Goal: Book appointment/travel/reservation

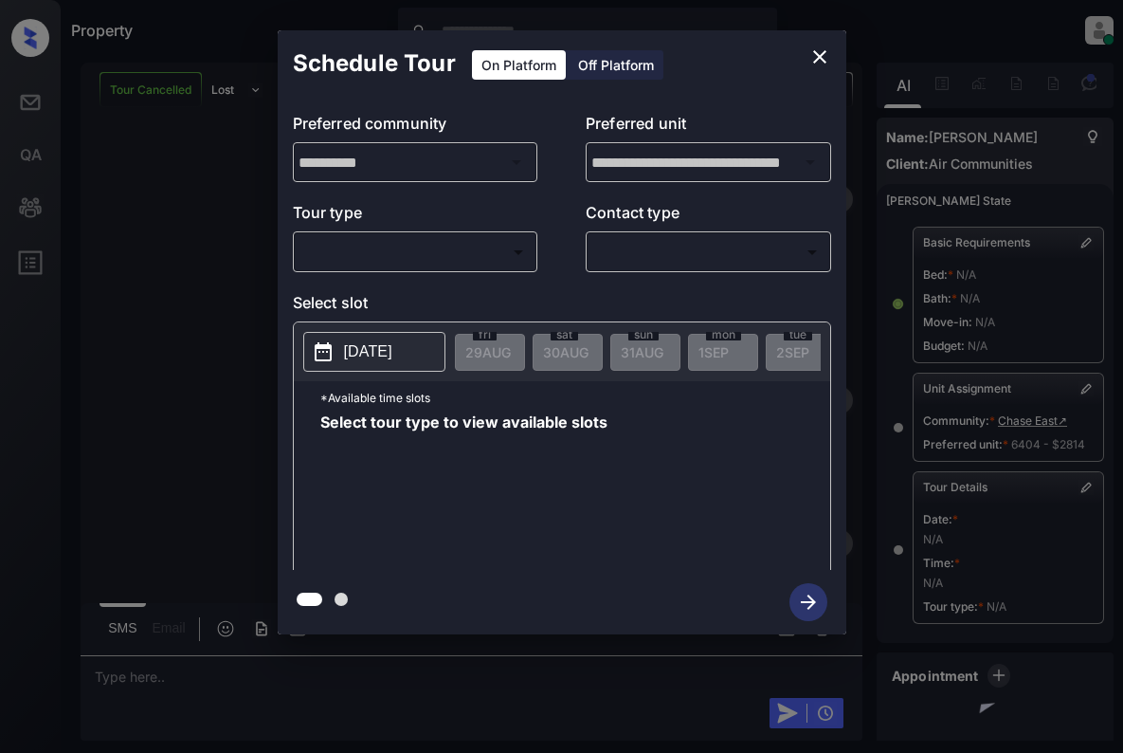
scroll to position [190, 0]
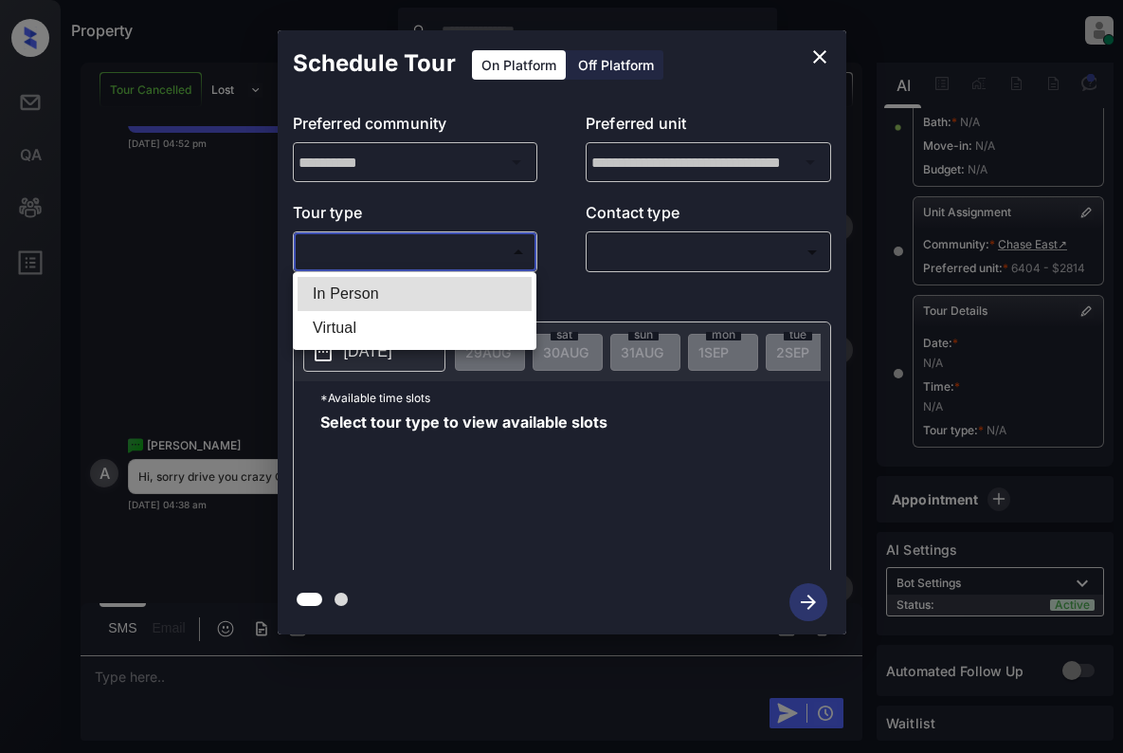
click at [496, 255] on body "Property Dominic Ceralde Online Set yourself offline Set yourself on break Prof…" at bounding box center [561, 376] width 1123 height 753
drag, startPoint x: 499, startPoint y: 283, endPoint x: 572, endPoint y: 285, distance: 73.9
click at [499, 285] on li "In Person" at bounding box center [415, 294] width 234 height 34
type input "********"
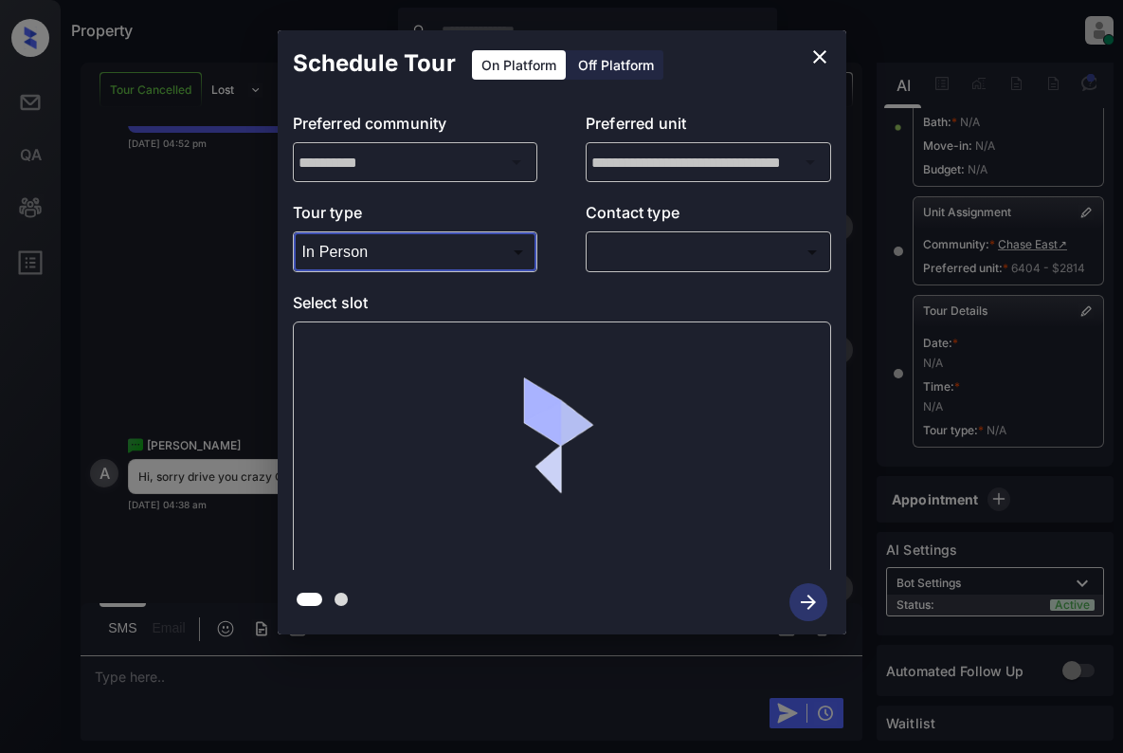
click at [727, 245] on body "Property Dominic Ceralde Online Set yourself offline Set yourself on break Prof…" at bounding box center [561, 376] width 1123 height 753
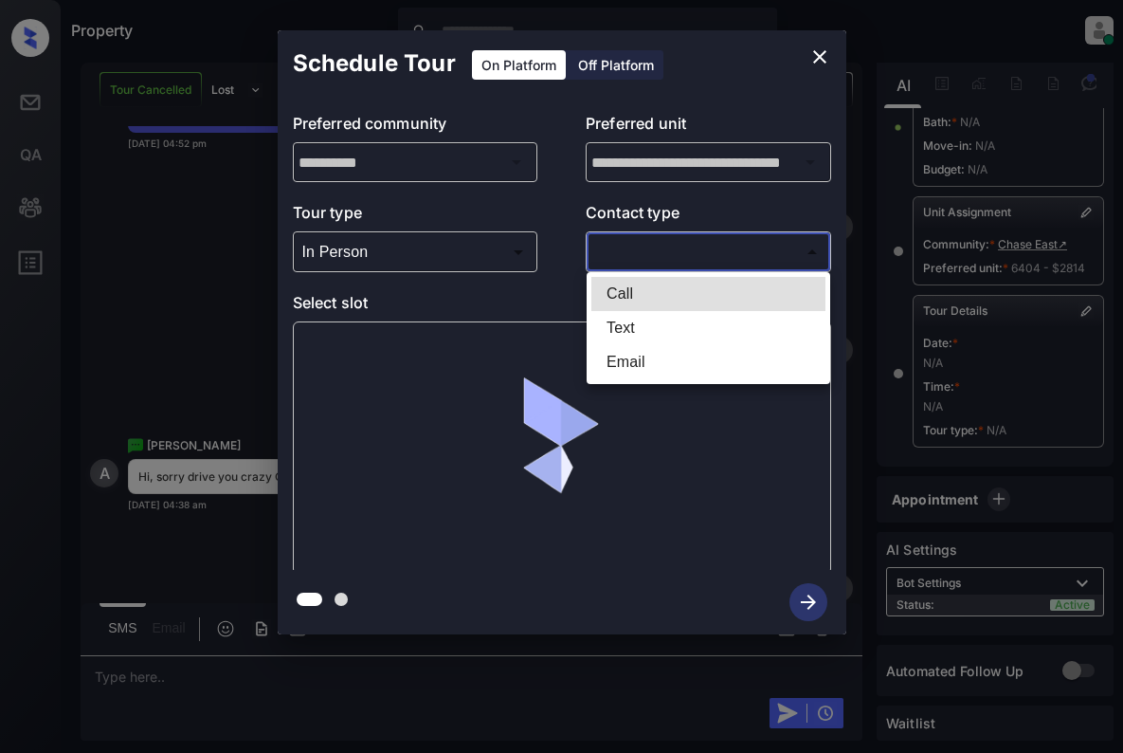
click at [716, 326] on li "Text" at bounding box center [708, 328] width 234 height 34
type input "****"
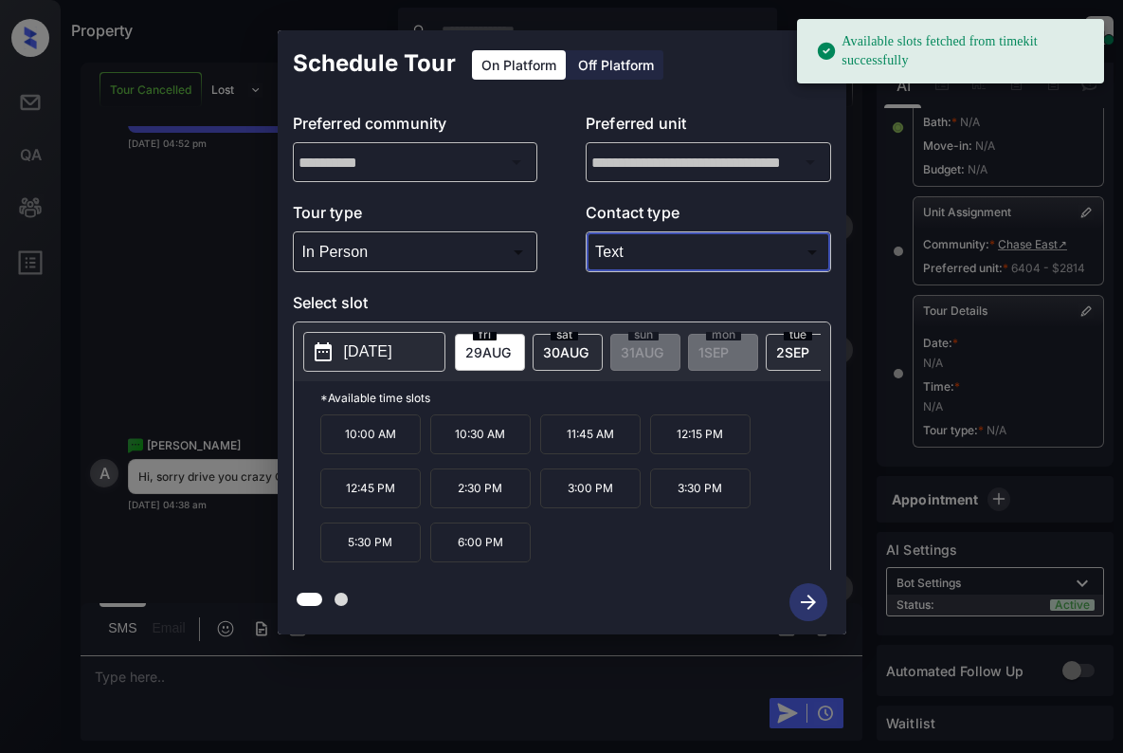
click at [511, 345] on span "30 AUG" at bounding box center [487, 352] width 45 height 16
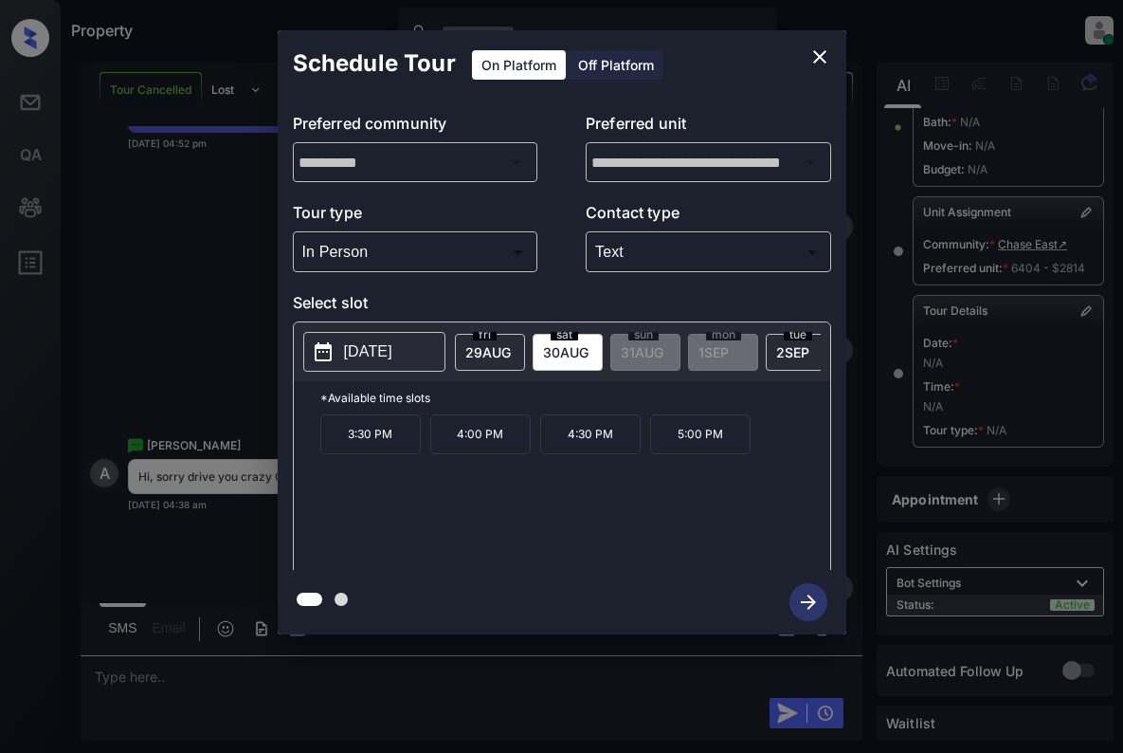
click at [603, 454] on p "4:30 PM" at bounding box center [590, 434] width 100 height 40
click at [804, 602] on icon "button" at bounding box center [808, 601] width 15 height 15
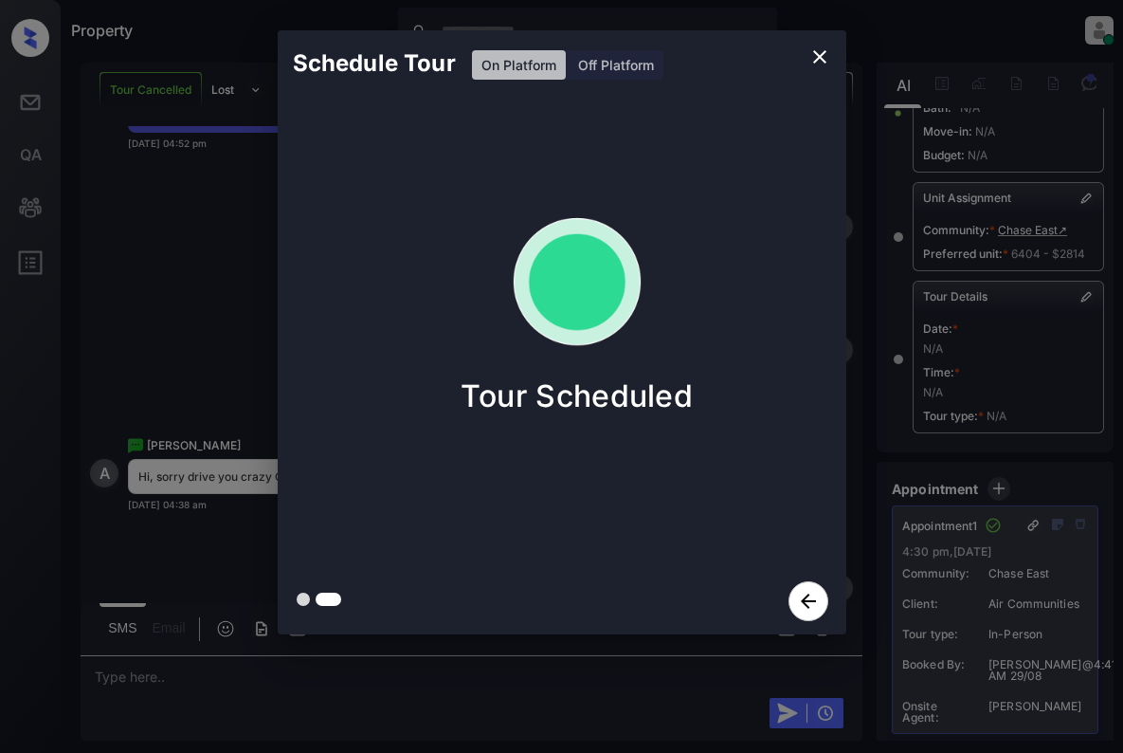
click at [245, 275] on div "Schedule Tour On Platform Off Platform Tour Scheduled" at bounding box center [561, 332] width 1123 height 664
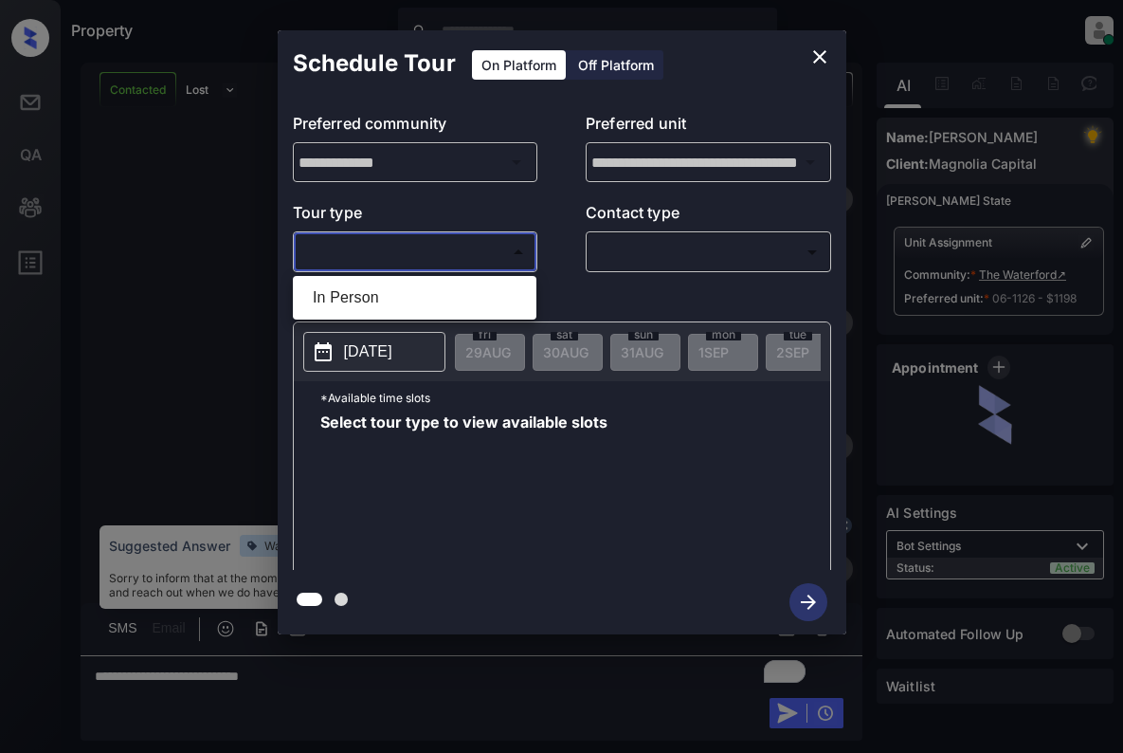
click at [465, 253] on body "Property Dominic Ceralde Online Set yourself offline Set yourself on break Prof…" at bounding box center [561, 376] width 1123 height 753
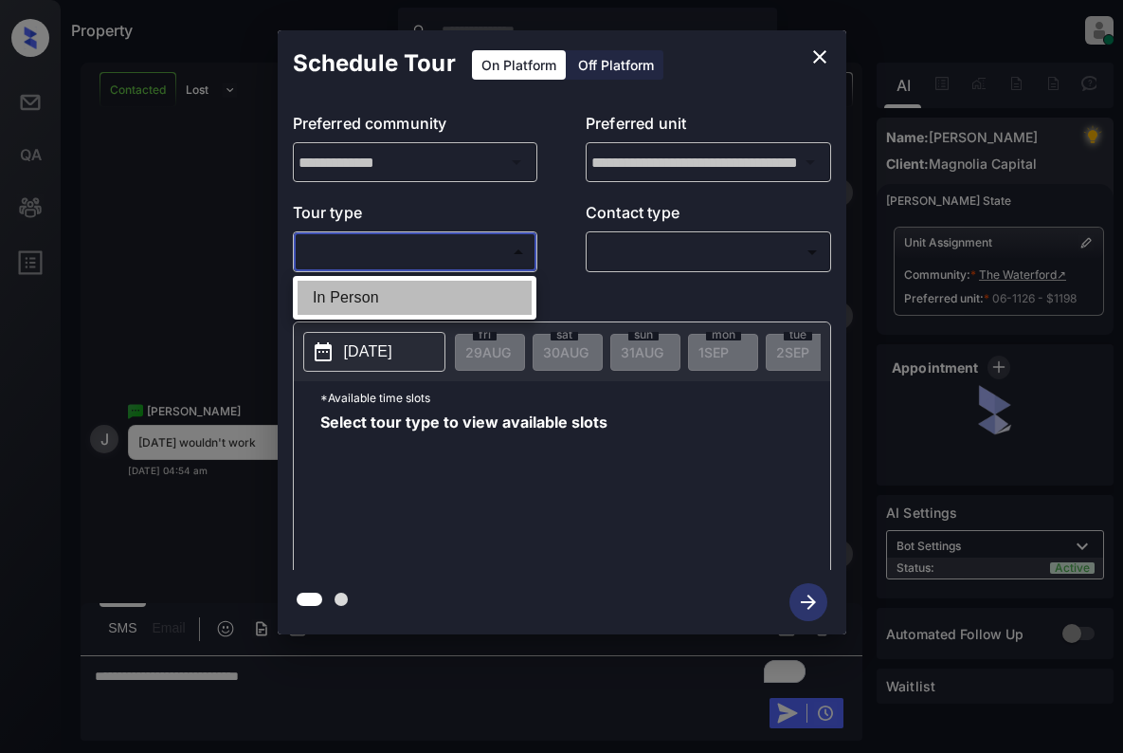
click at [463, 306] on li "In Person" at bounding box center [415, 298] width 234 height 34
type input "********"
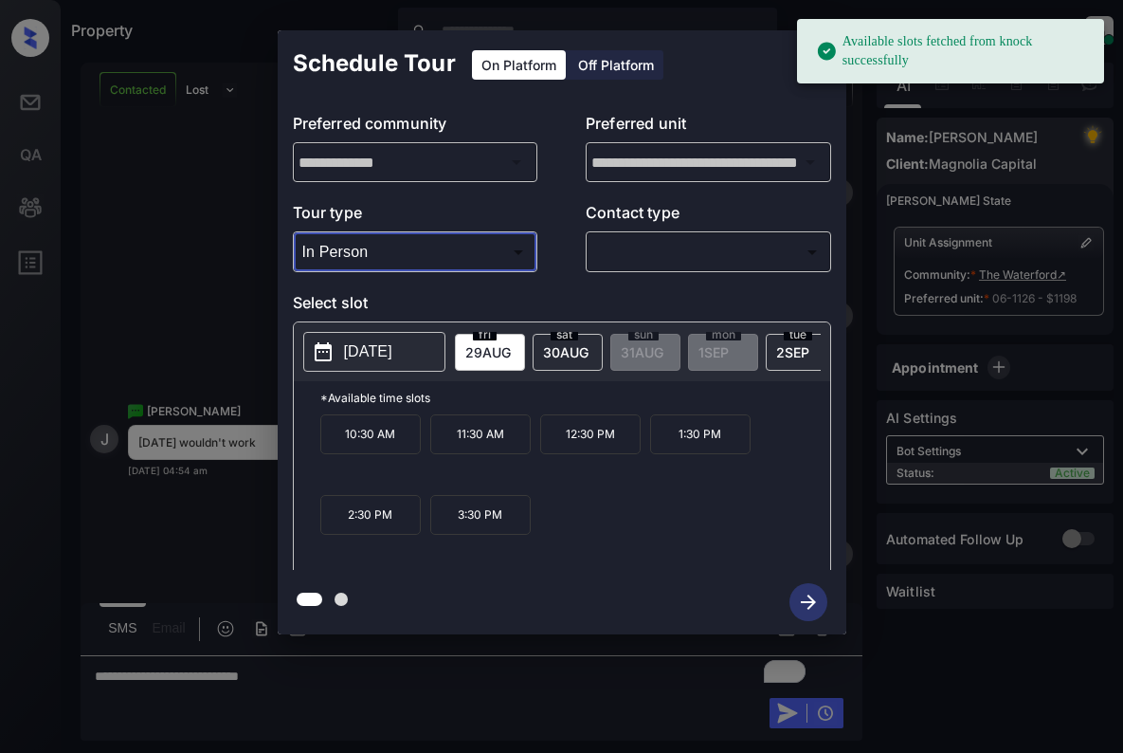
click at [511, 346] on span "[DATE]" at bounding box center [487, 352] width 45 height 16
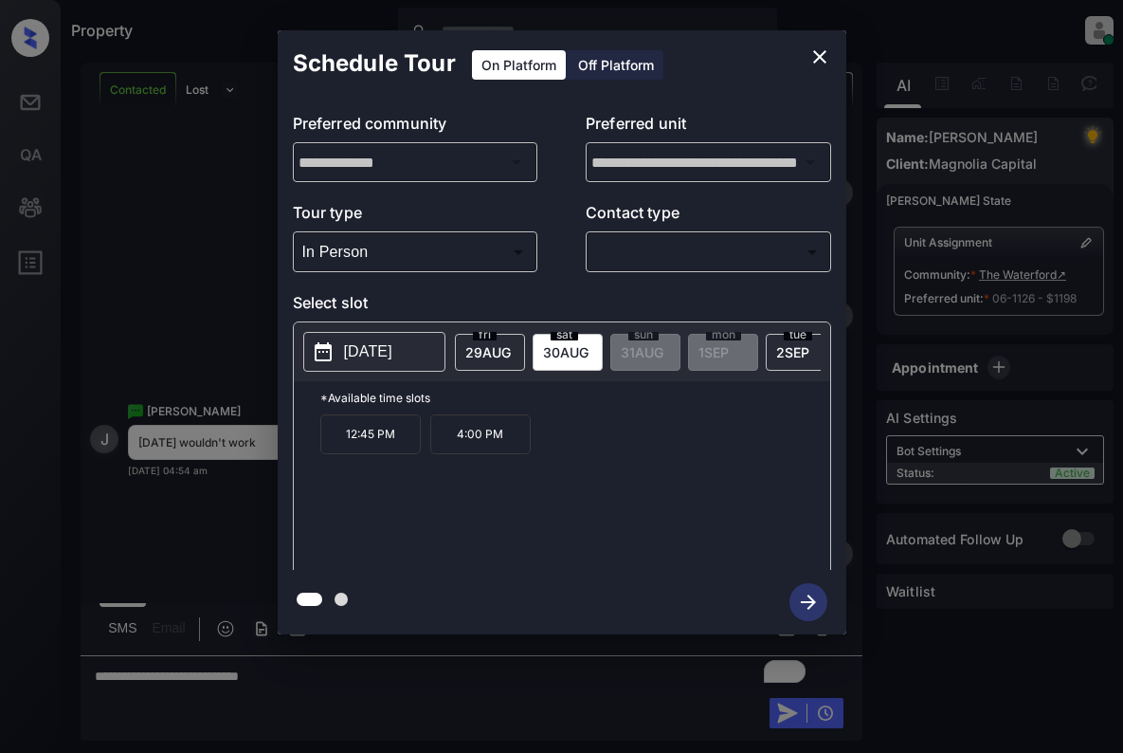
click at [838, 57] on button "close" at bounding box center [820, 57] width 38 height 38
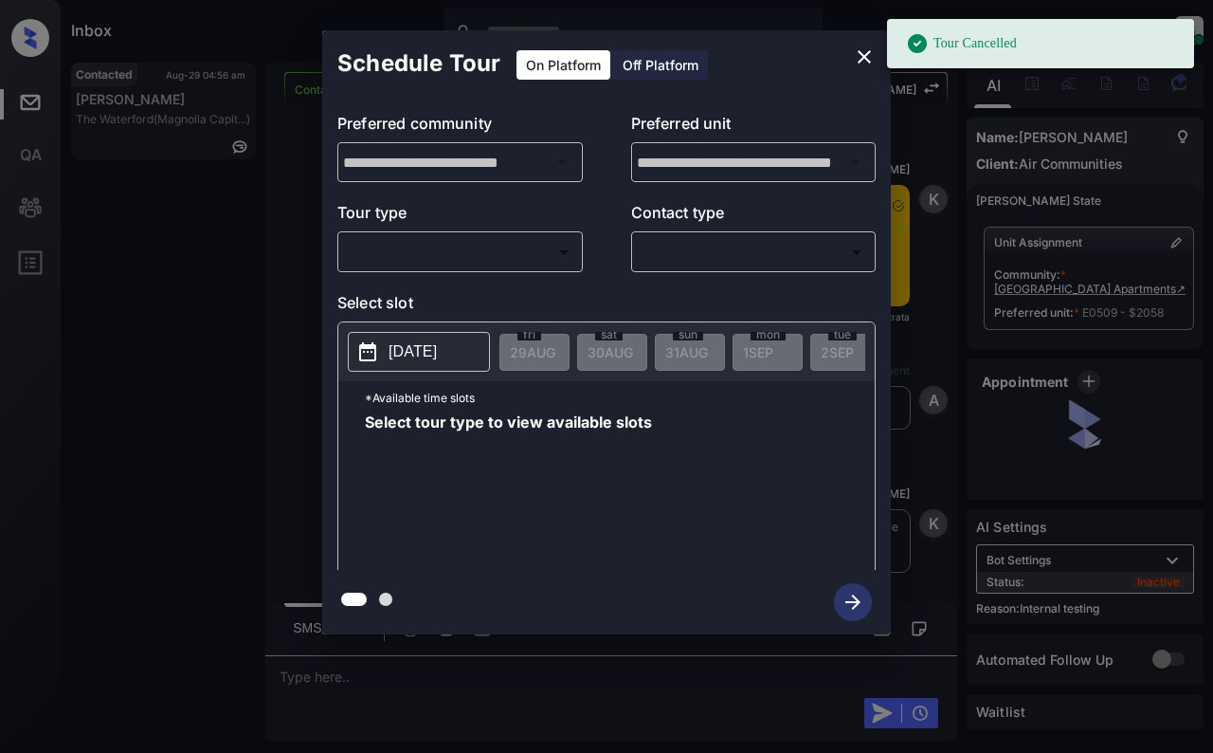
scroll to position [12050, 0]
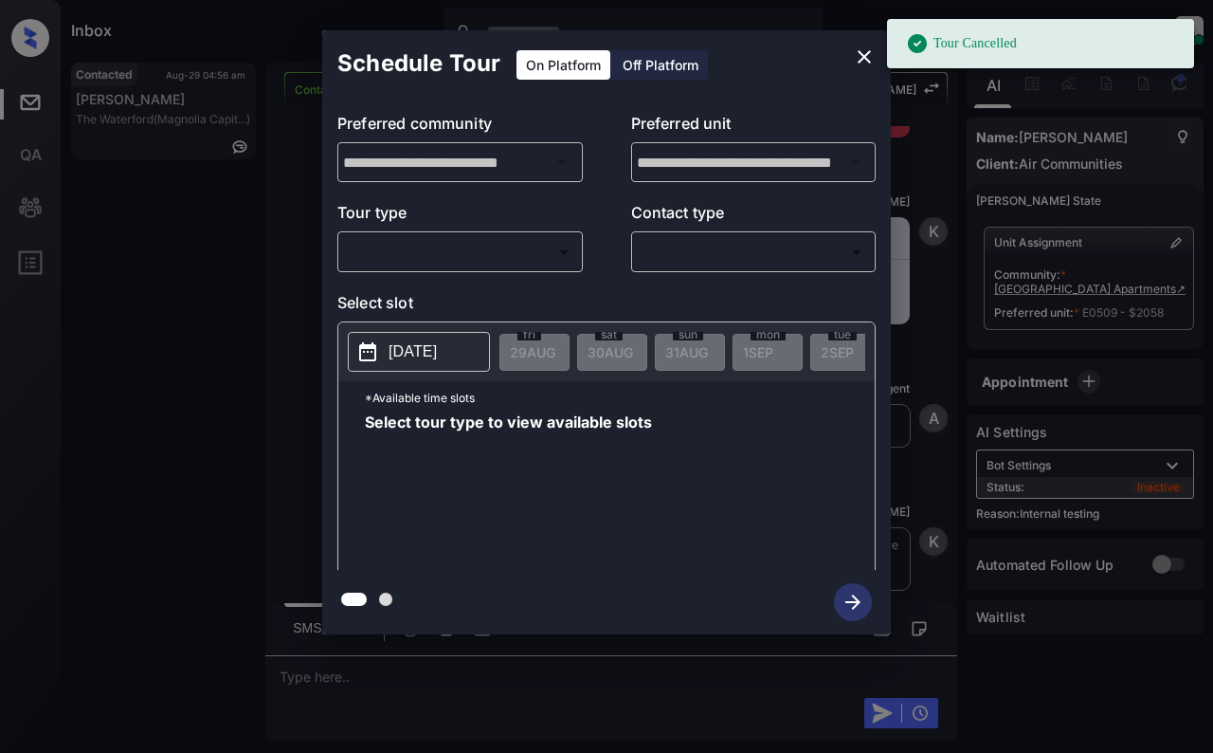
click at [495, 235] on div "​ ​" at bounding box center [459, 251] width 245 height 41
click at [495, 257] on body "Tour Cancelled Inbox Dominic Ceralde Online Set yourself offline Set yourself o…" at bounding box center [606, 376] width 1213 height 753
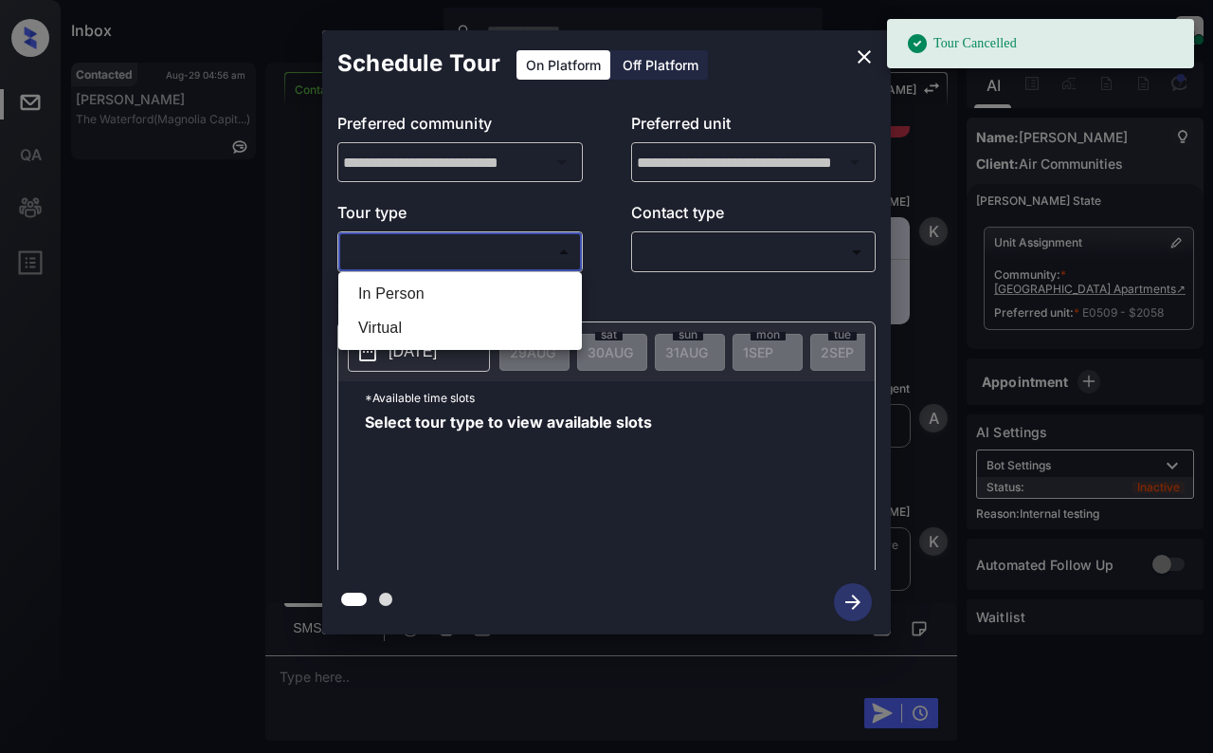
click at [482, 281] on li "In Person" at bounding box center [460, 294] width 234 height 34
type input "********"
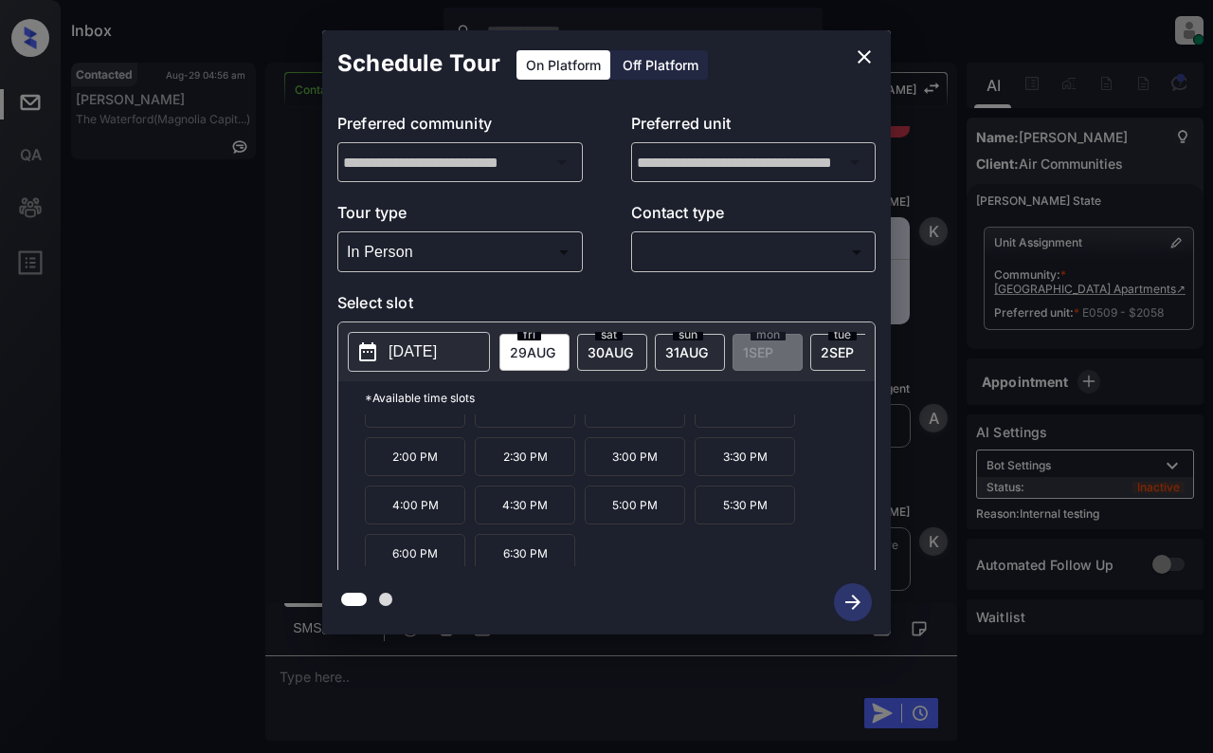
scroll to position [81, 0]
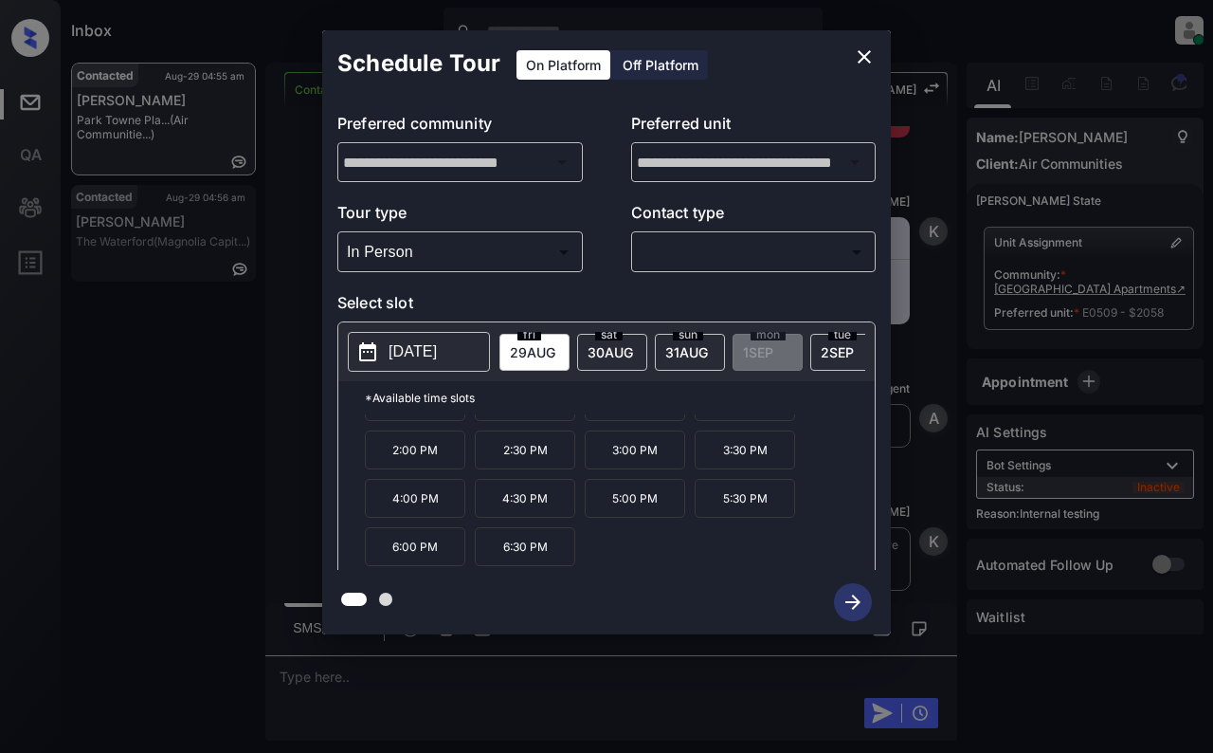
click at [614, 187] on div "**********" at bounding box center [606, 333] width 569 height 473
click at [871, 45] on button "close" at bounding box center [864, 57] width 38 height 38
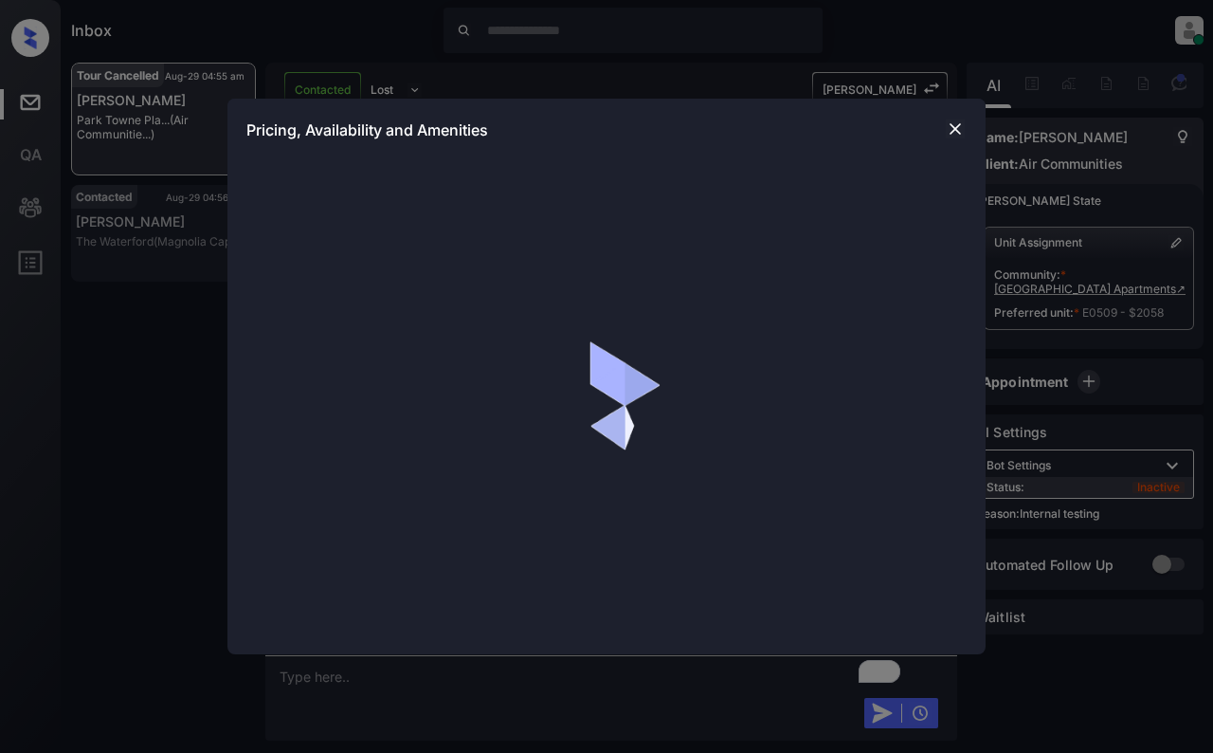
scroll to position [12163, 0]
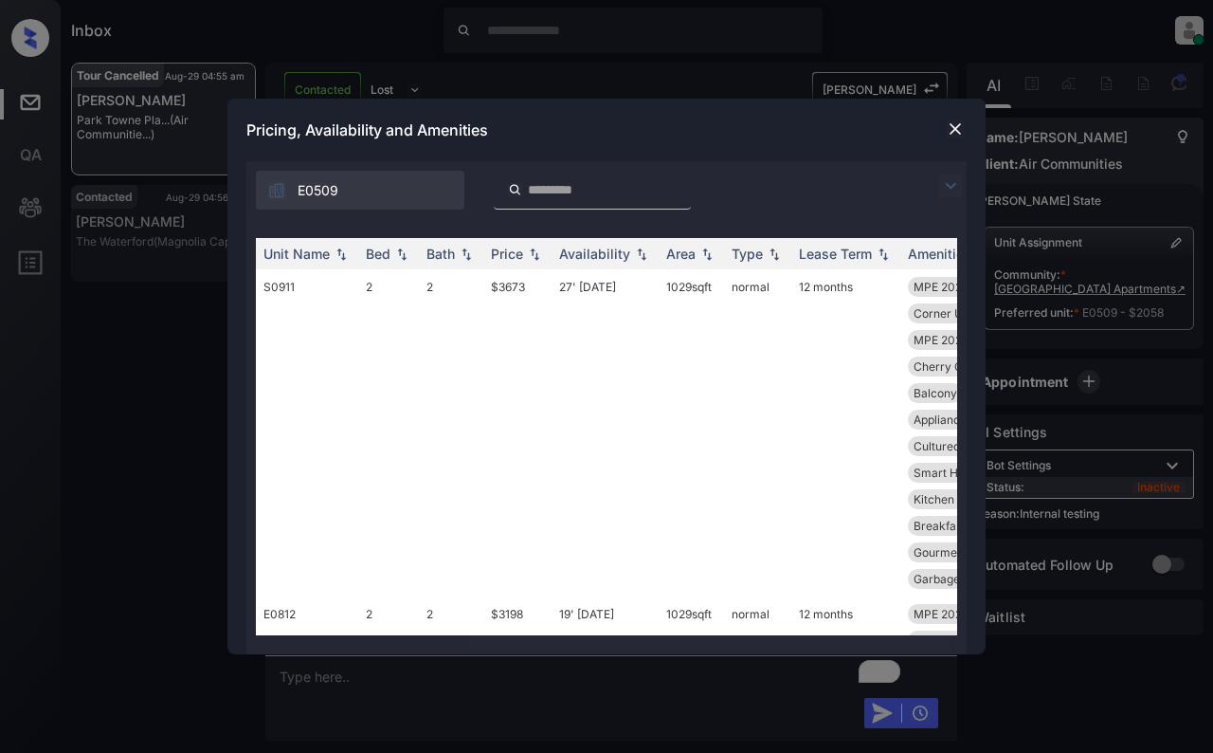
click at [950, 182] on img at bounding box center [950, 185] width 23 height 23
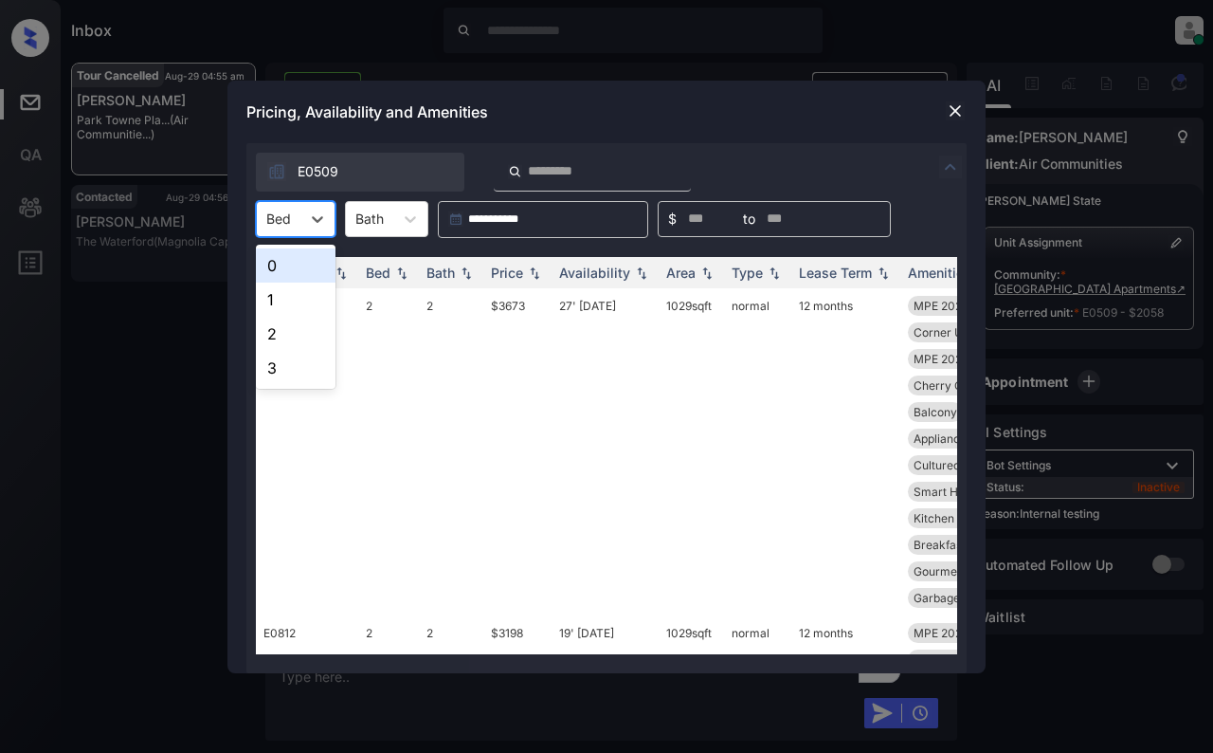
click at [286, 219] on div at bounding box center [278, 219] width 25 height 20
click at [294, 265] on div "0" at bounding box center [296, 265] width 80 height 34
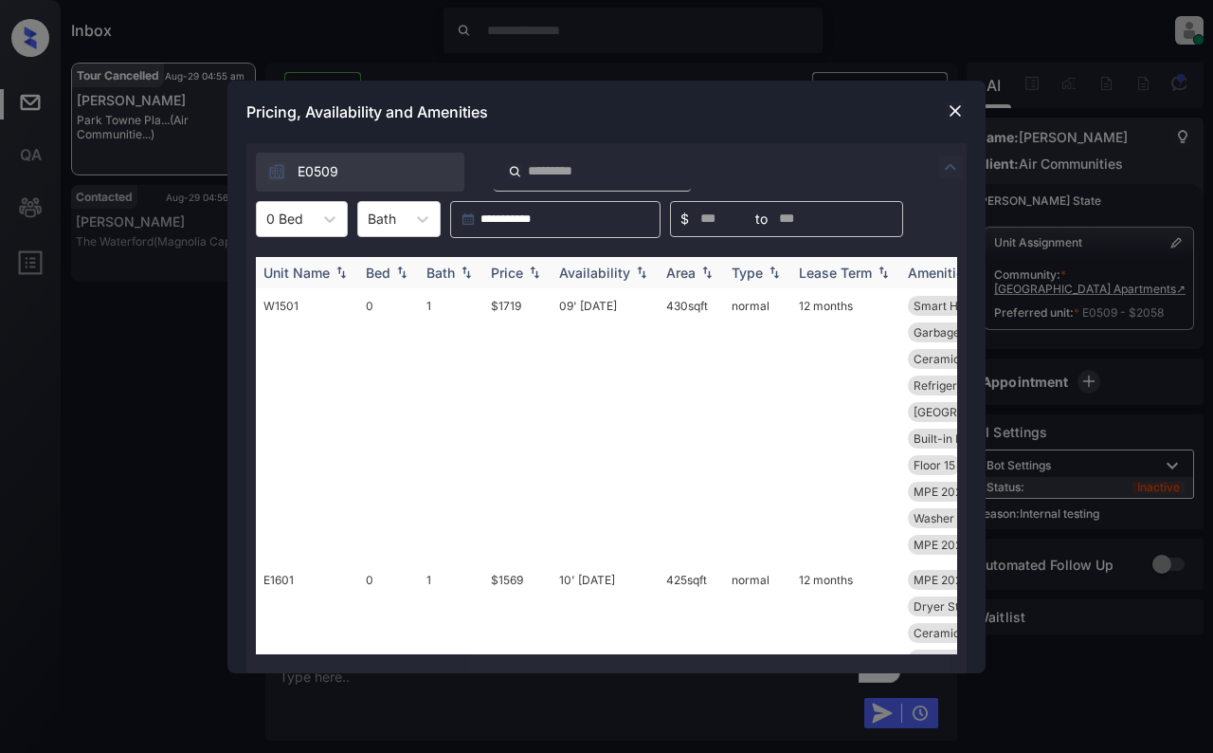
click at [538, 278] on img at bounding box center [534, 271] width 19 height 13
click at [626, 99] on div "Pricing, Availability and Amenities" at bounding box center [606, 112] width 758 height 63
click at [950, 114] on img at bounding box center [955, 110] width 19 height 19
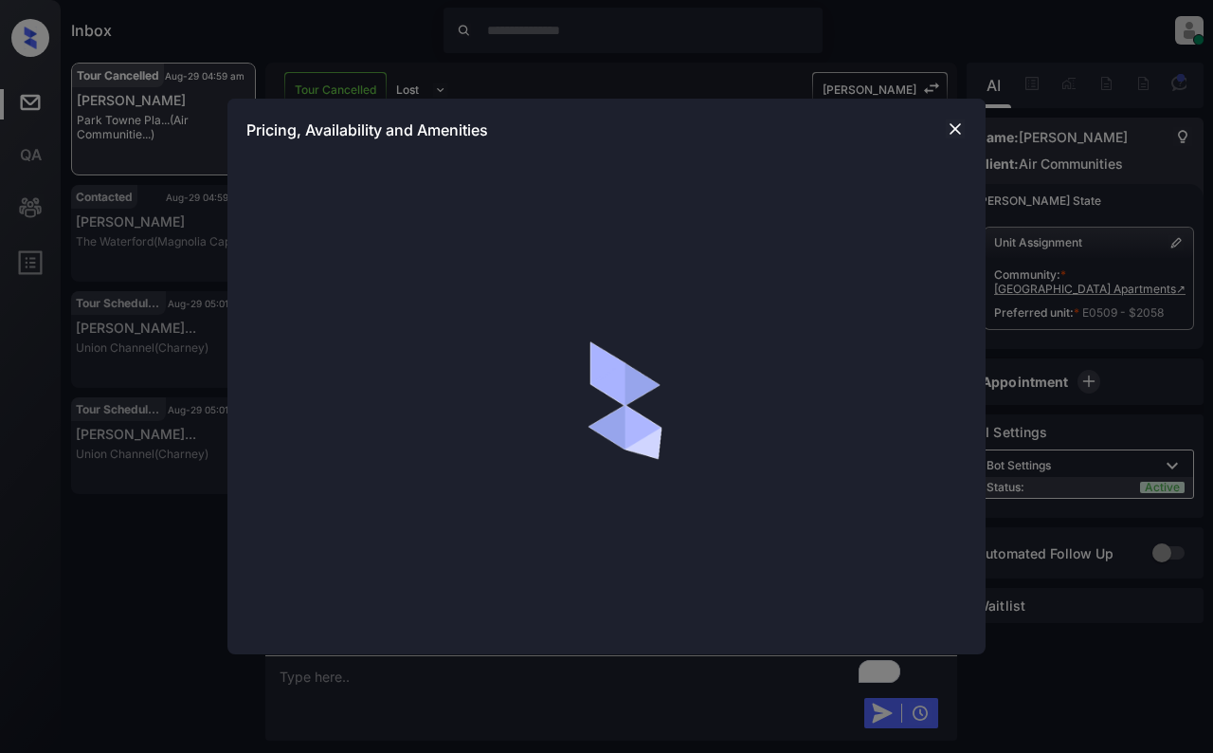
scroll to position [12647, 0]
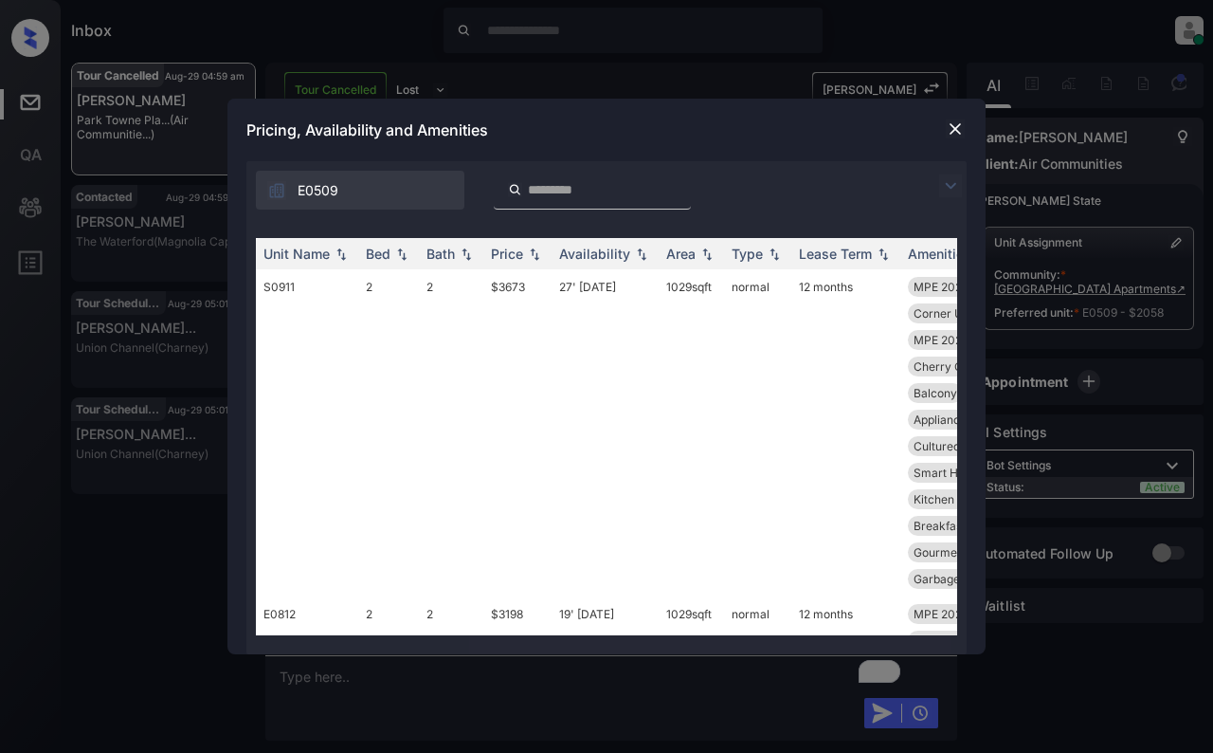
click at [956, 175] on img at bounding box center [950, 185] width 23 height 23
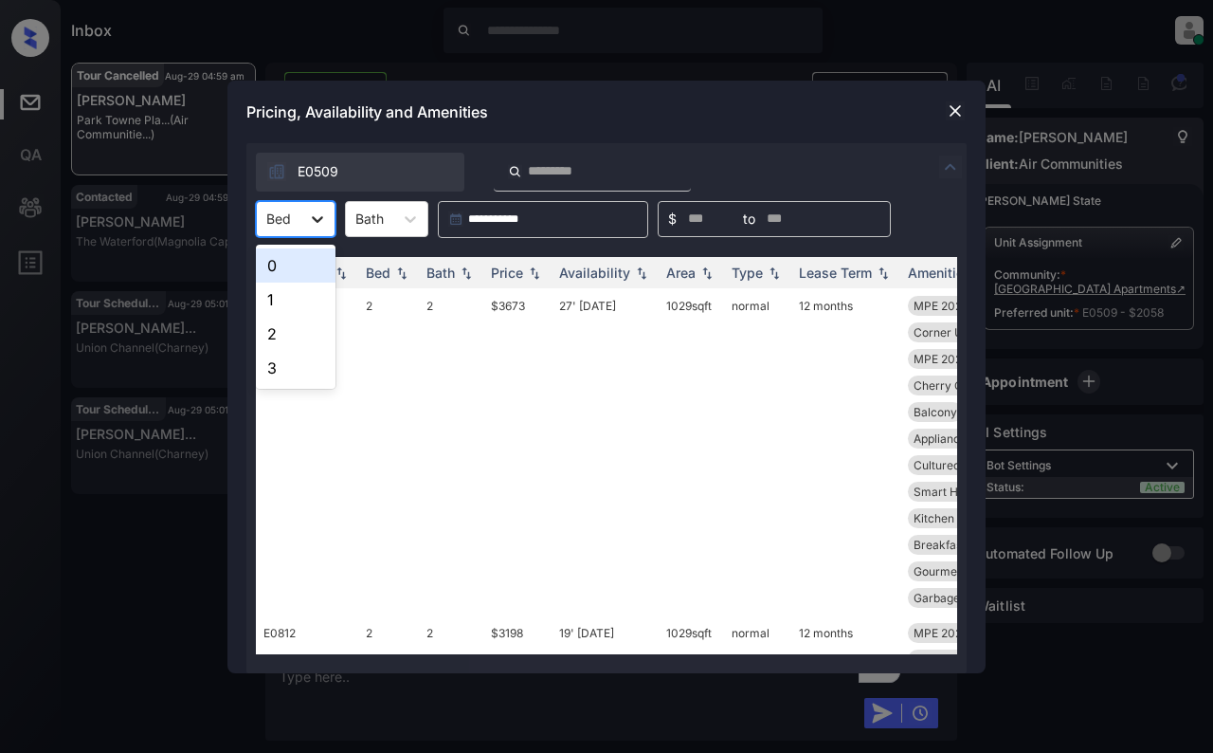
click at [303, 218] on div at bounding box center [317, 219] width 34 height 34
click at [287, 299] on div "1" at bounding box center [296, 299] width 80 height 34
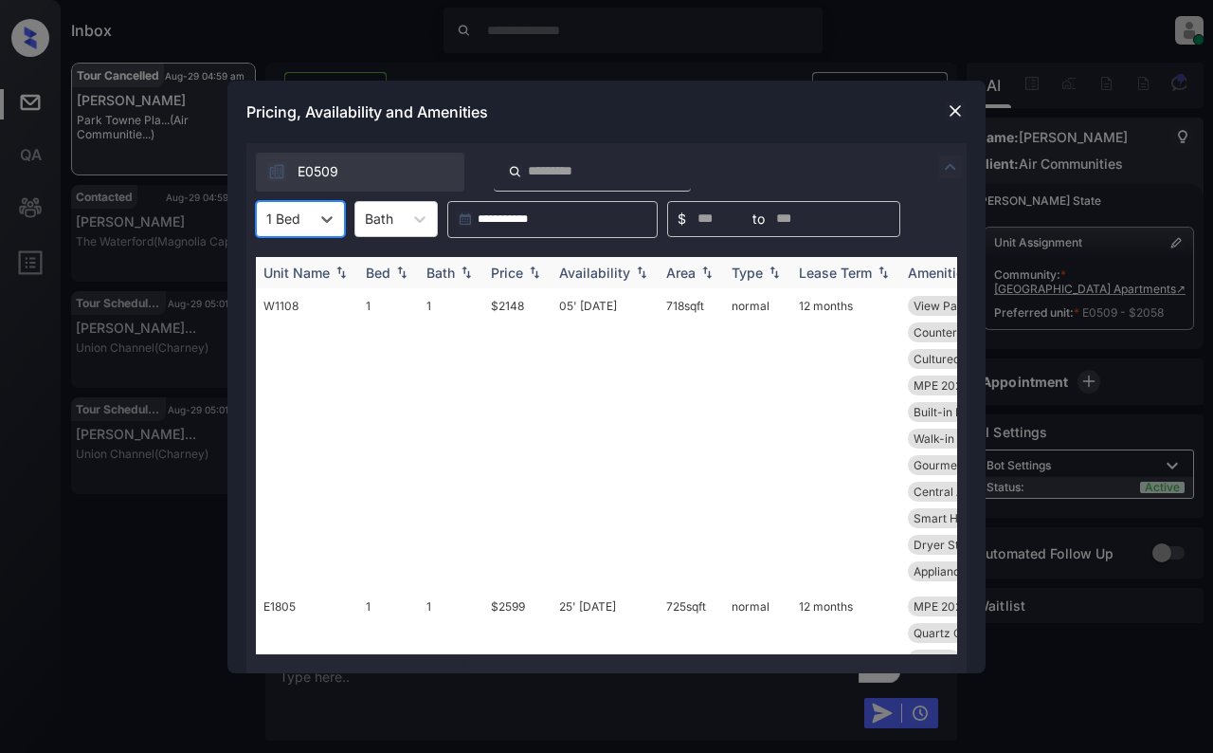
click at [514, 275] on div "Price" at bounding box center [507, 272] width 32 height 16
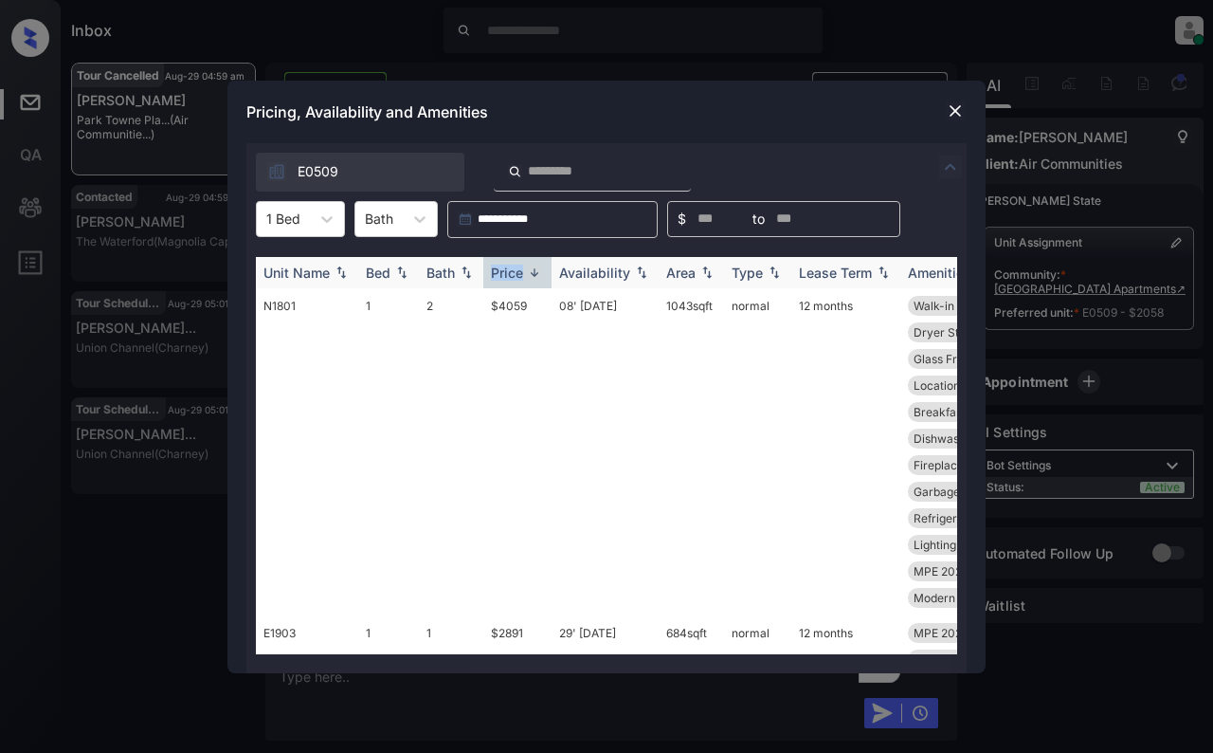
click at [514, 275] on div "Price" at bounding box center [507, 272] width 32 height 16
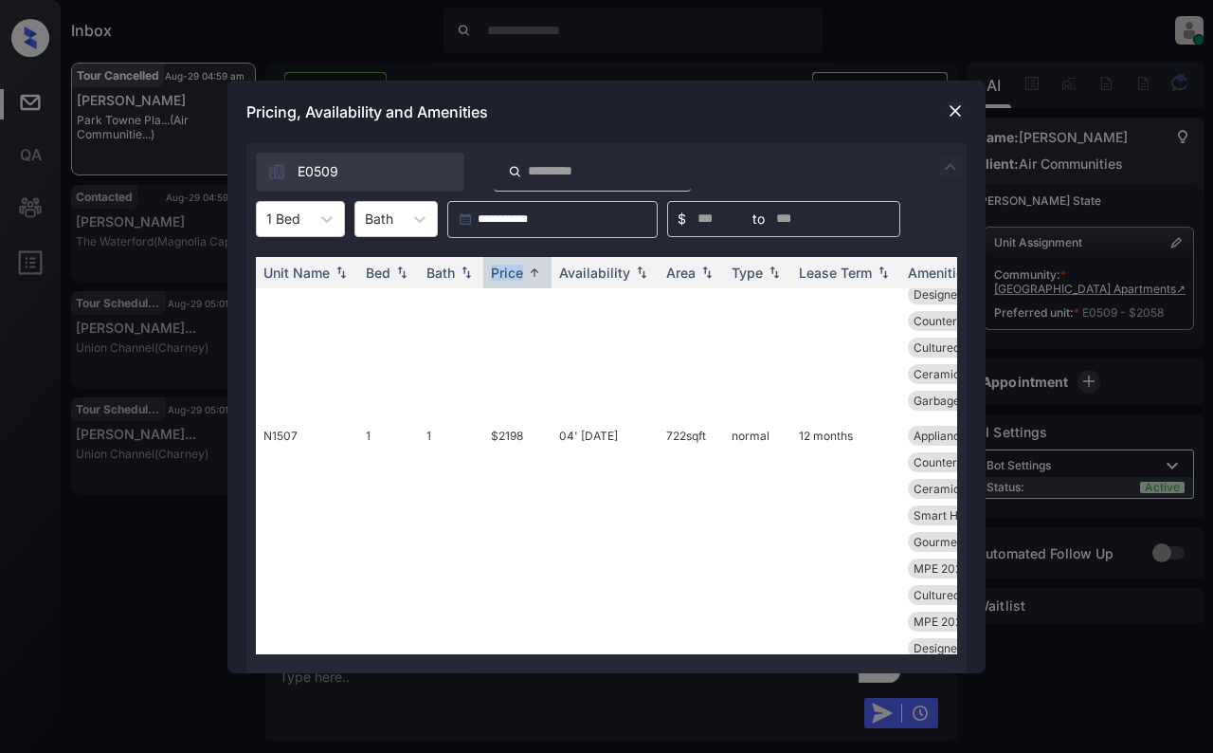
scroll to position [0, 0]
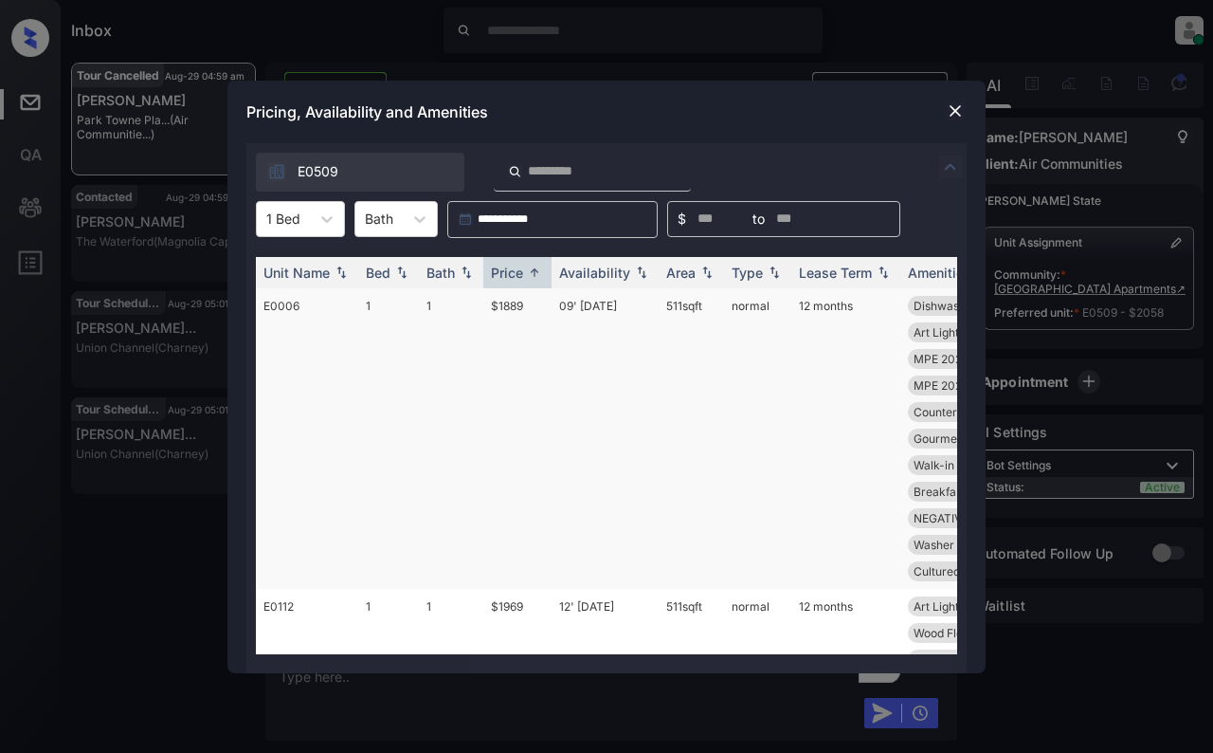
click at [444, 321] on td "1" at bounding box center [451, 438] width 64 height 300
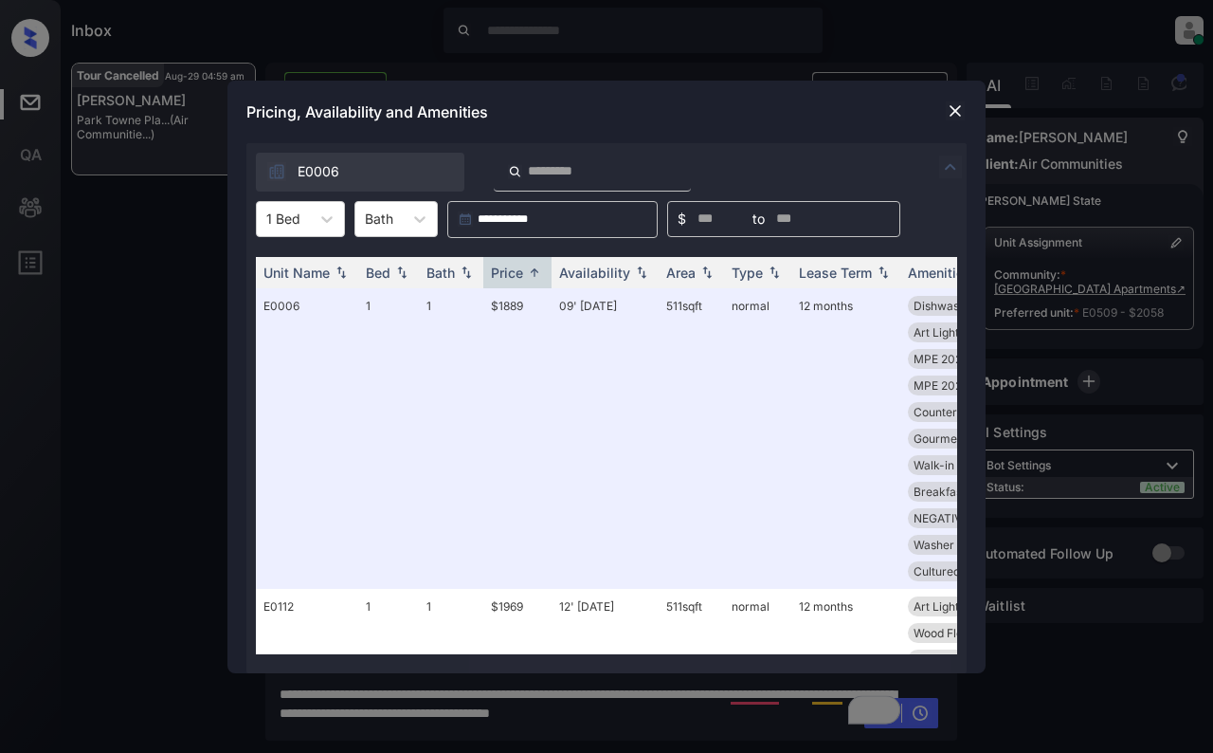
click at [953, 112] on img at bounding box center [955, 110] width 19 height 19
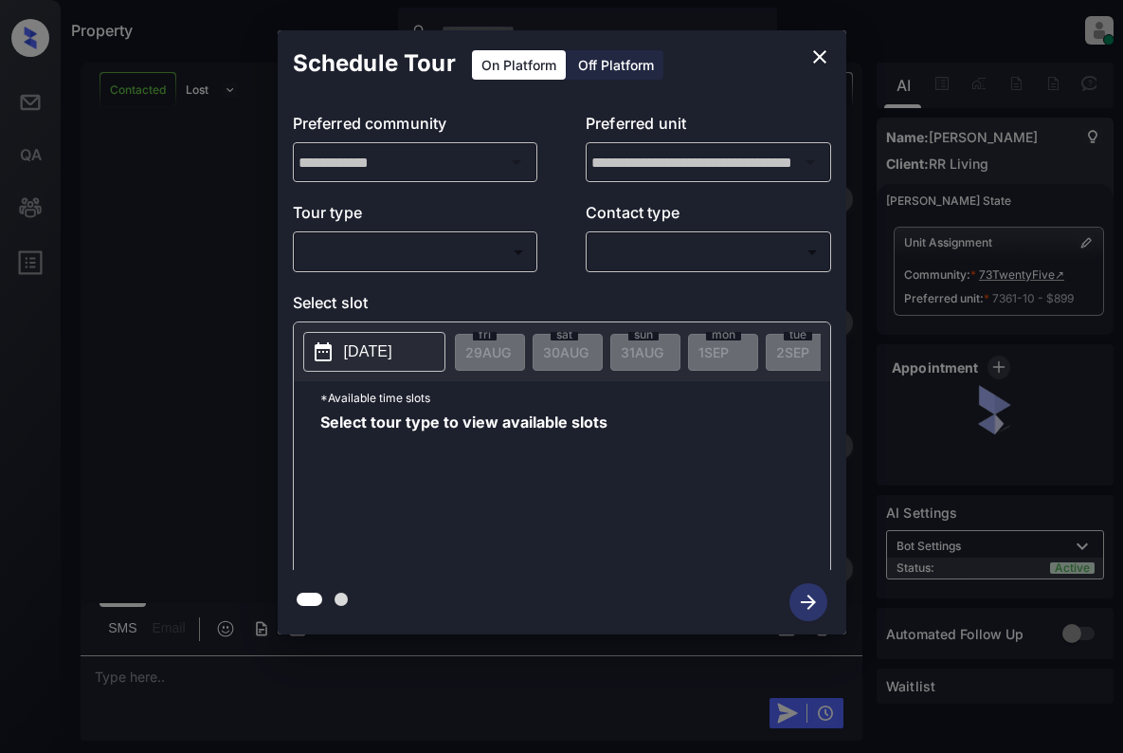
scroll to position [2479, 0]
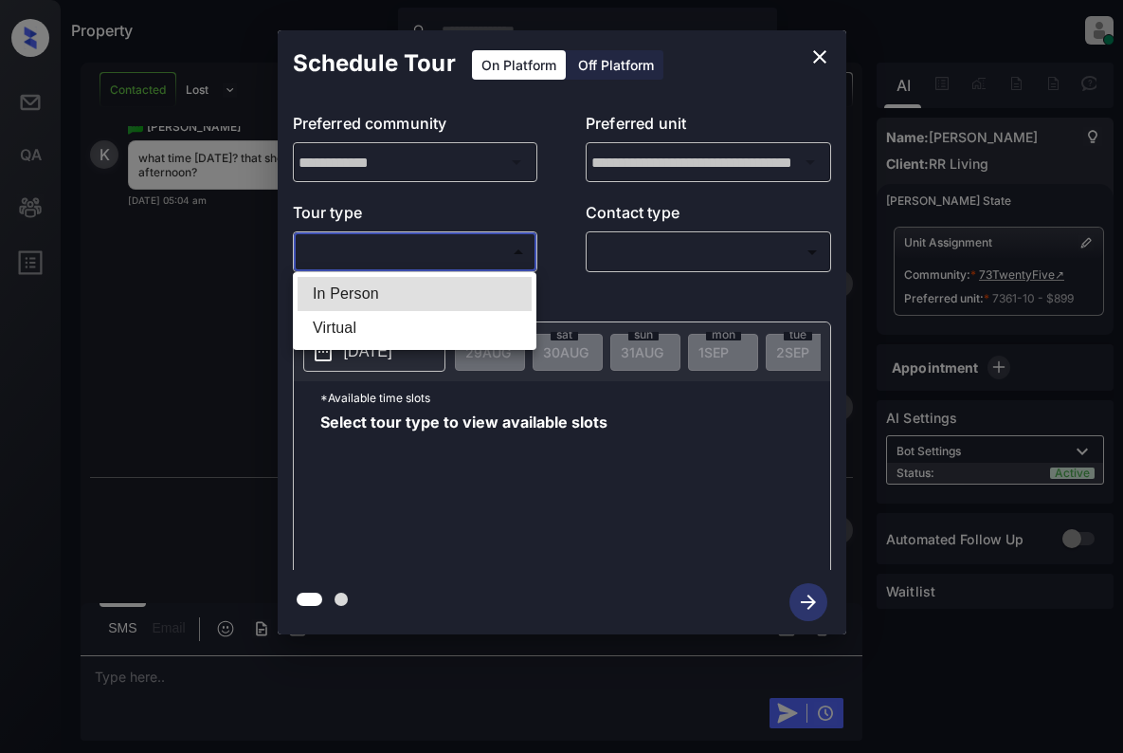
click at [508, 252] on body "Property [PERSON_NAME] Online Set yourself offline Set yourself on break Profil…" at bounding box center [561, 376] width 1123 height 753
click at [501, 287] on li "In Person" at bounding box center [415, 294] width 234 height 34
type input "********"
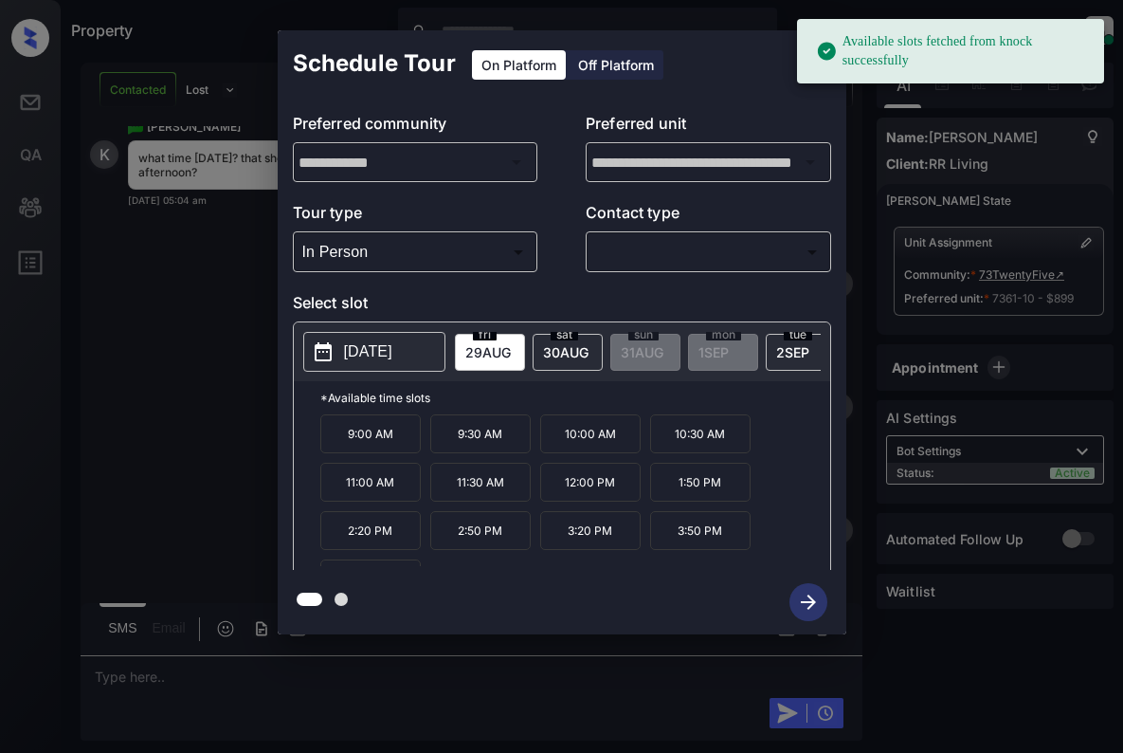
click at [511, 349] on span "[DATE]" at bounding box center [487, 352] width 45 height 16
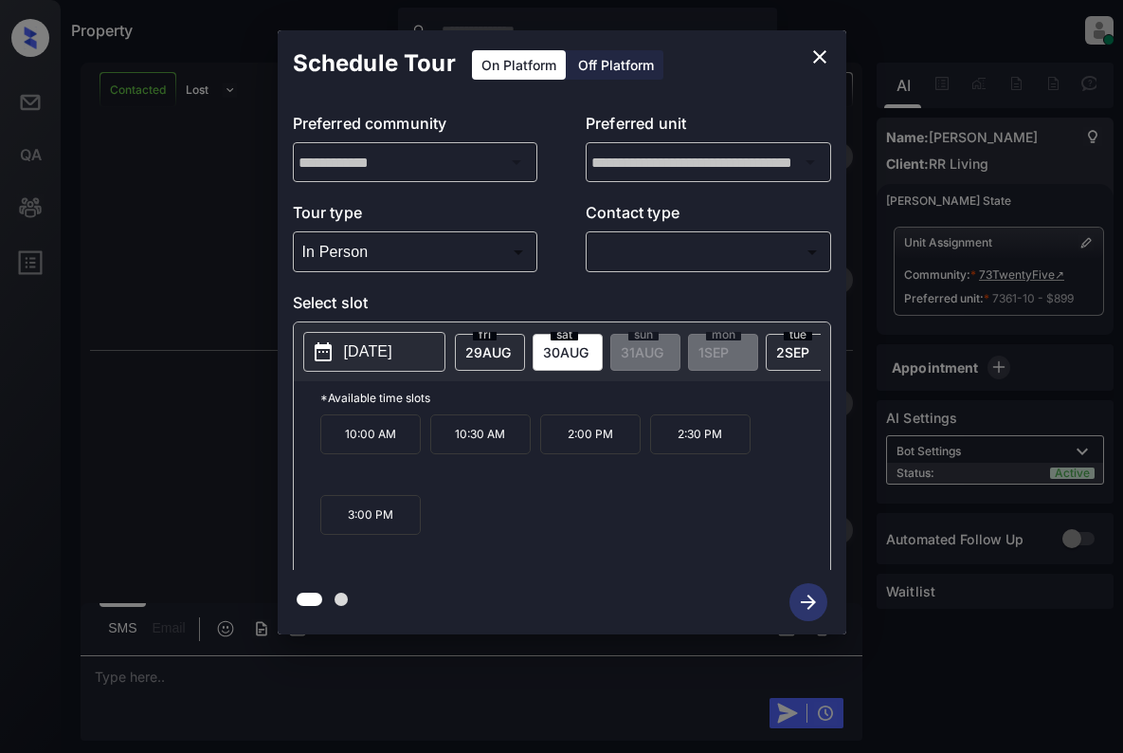
scroll to position [2744, 0]
click at [801, 57] on button "close" at bounding box center [820, 57] width 38 height 38
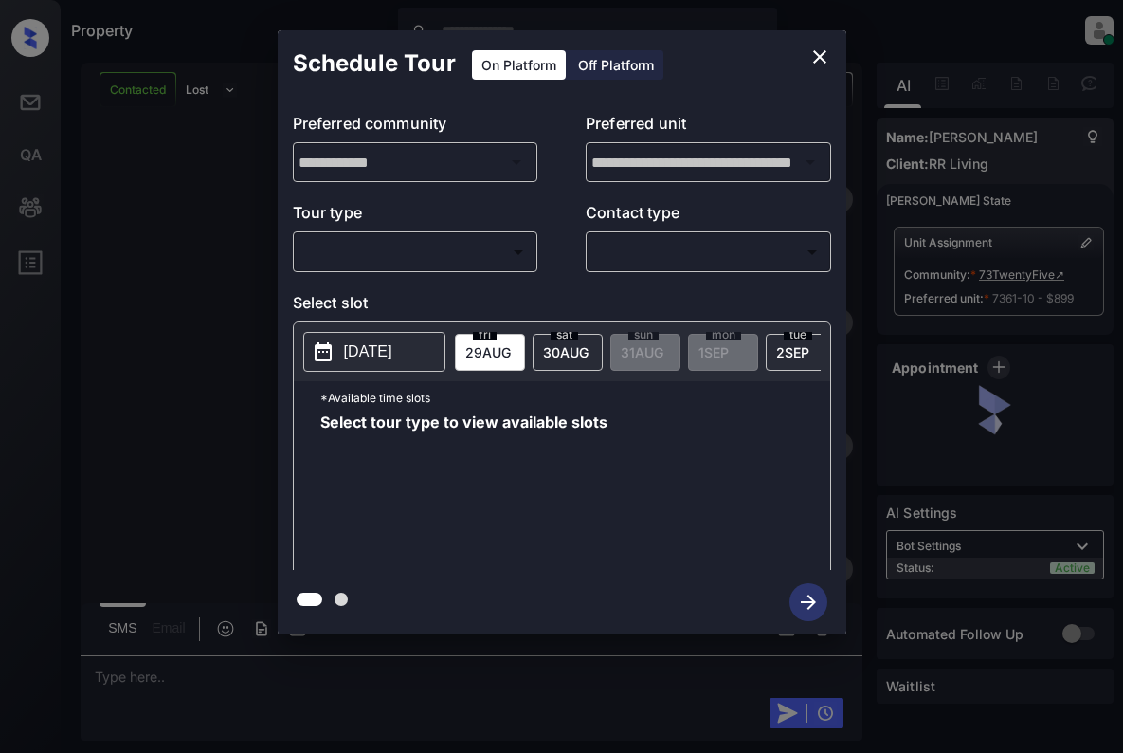
scroll to position [3105, 0]
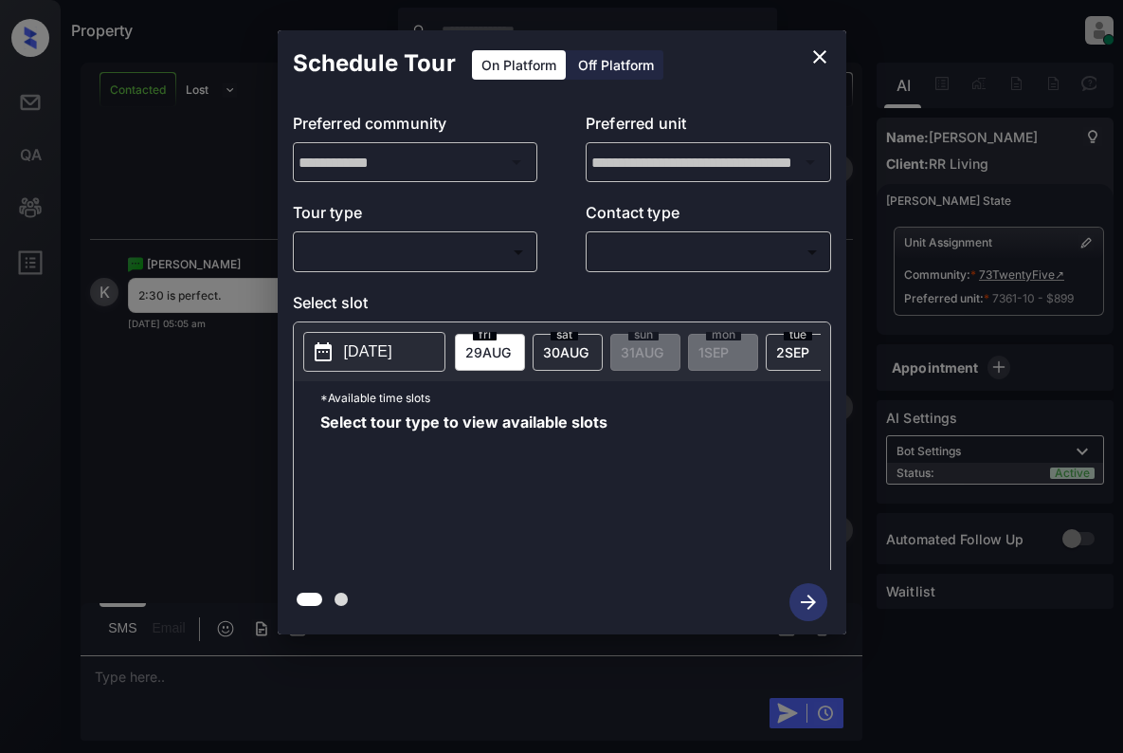
click at [450, 257] on body "Property [PERSON_NAME] Online Set yourself offline Set yourself on break Profil…" at bounding box center [561, 376] width 1123 height 753
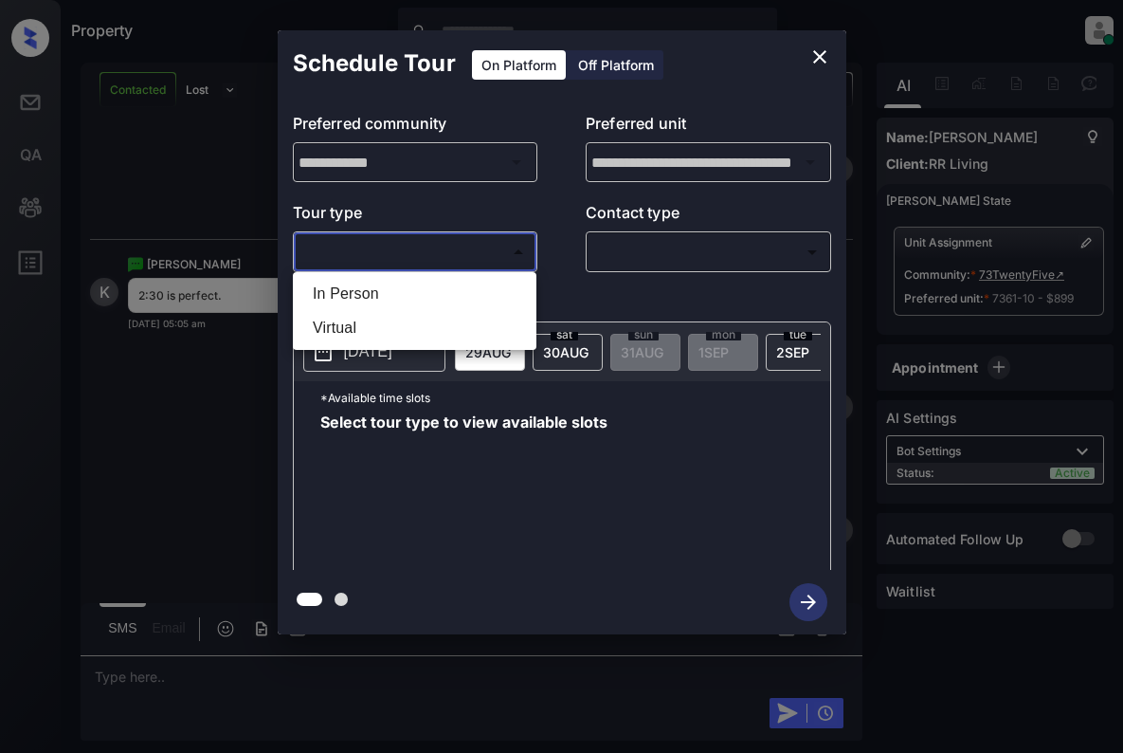
click at [453, 283] on li "In Person" at bounding box center [415, 294] width 234 height 34
type input "********"
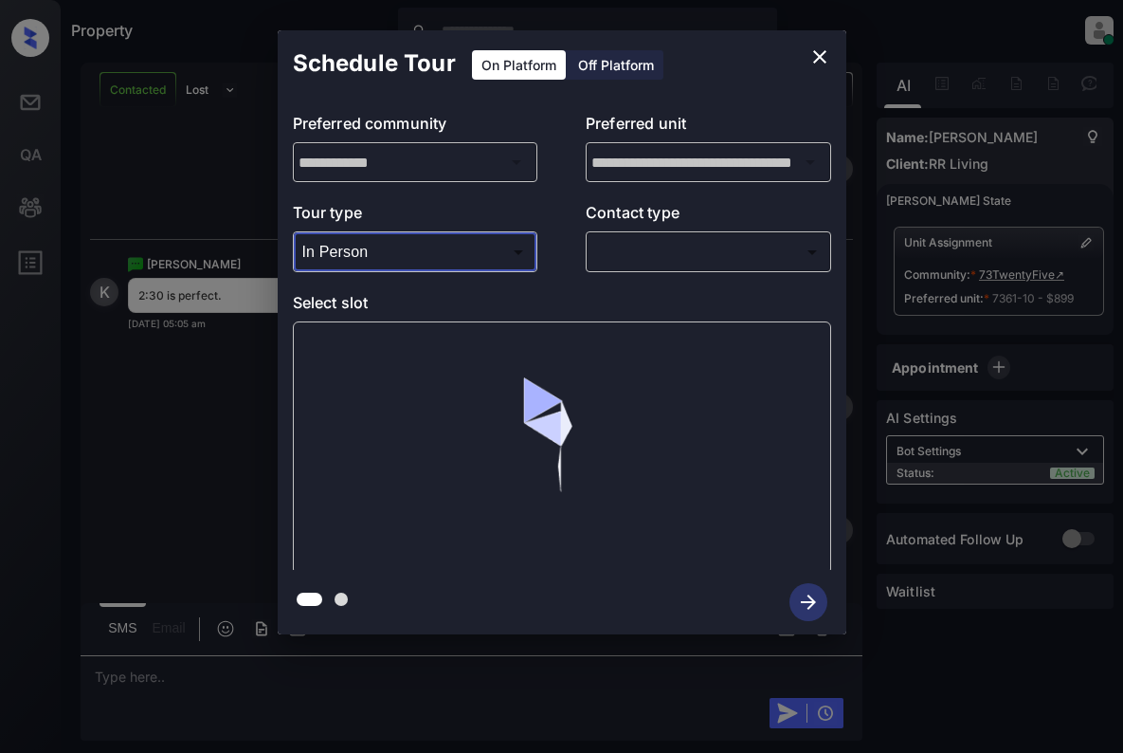
click at [616, 251] on body "Property [PERSON_NAME] Online Set yourself offline Set yourself on break Profil…" at bounding box center [561, 376] width 1123 height 753
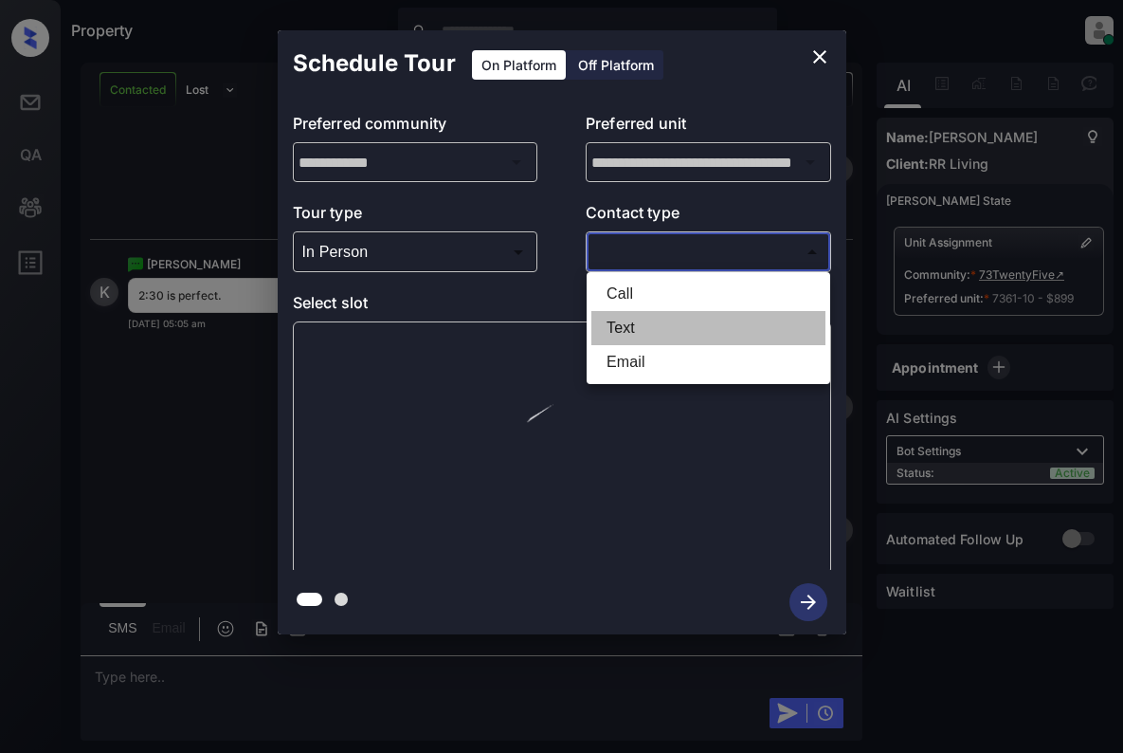
click at [638, 325] on li "Text" at bounding box center [708, 328] width 234 height 34
type input "****"
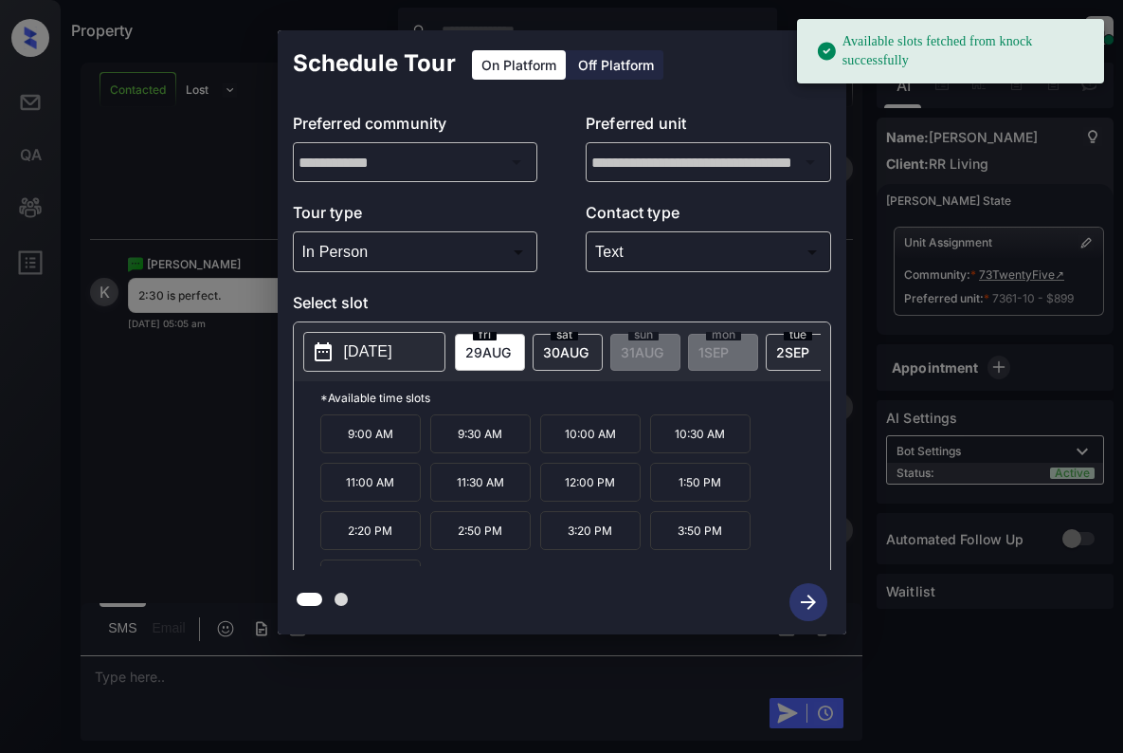
click at [571, 341] on div "[DATE]" at bounding box center [568, 352] width 70 height 37
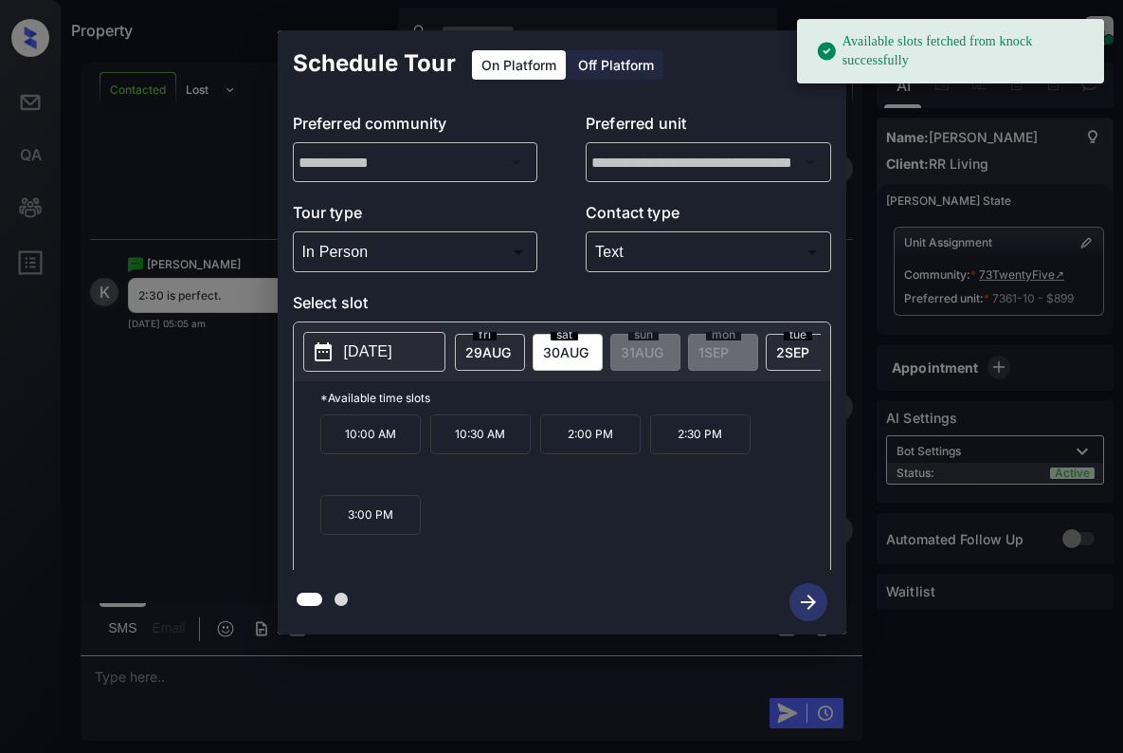
click at [600, 454] on p "2:00 PM" at bounding box center [590, 434] width 100 height 40
click at [673, 440] on p "2:30 PM" at bounding box center [700, 434] width 100 height 40
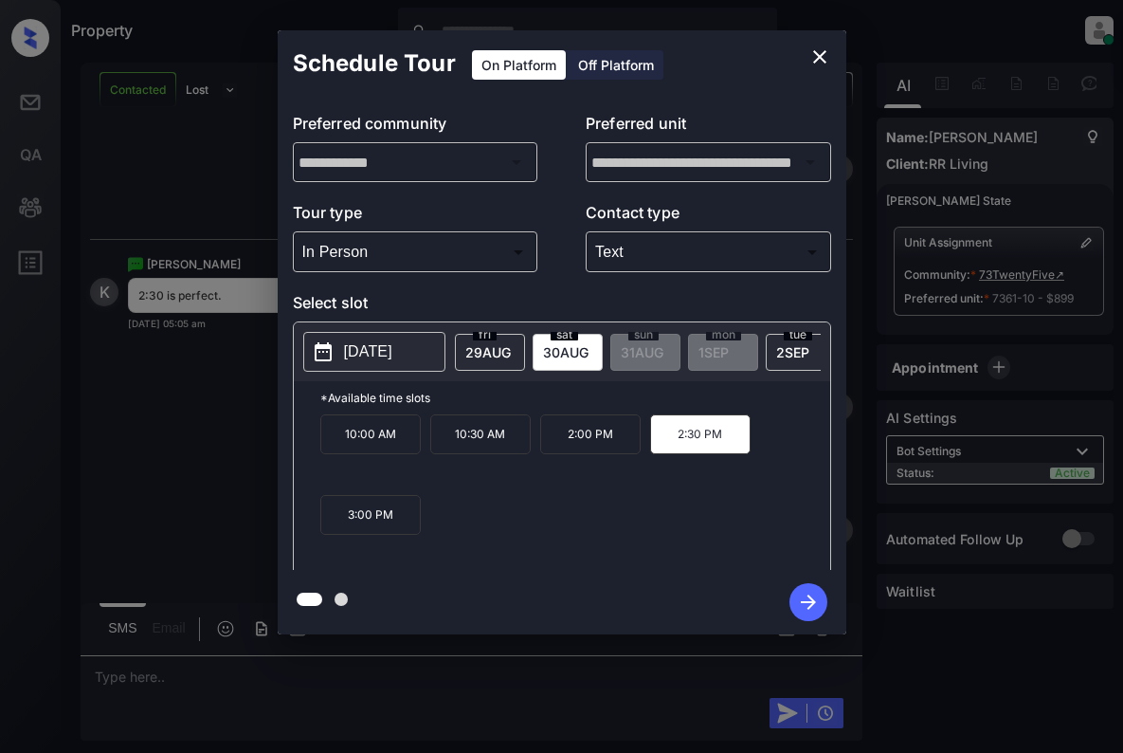
click at [813, 603] on icon "button" at bounding box center [808, 601] width 15 height 15
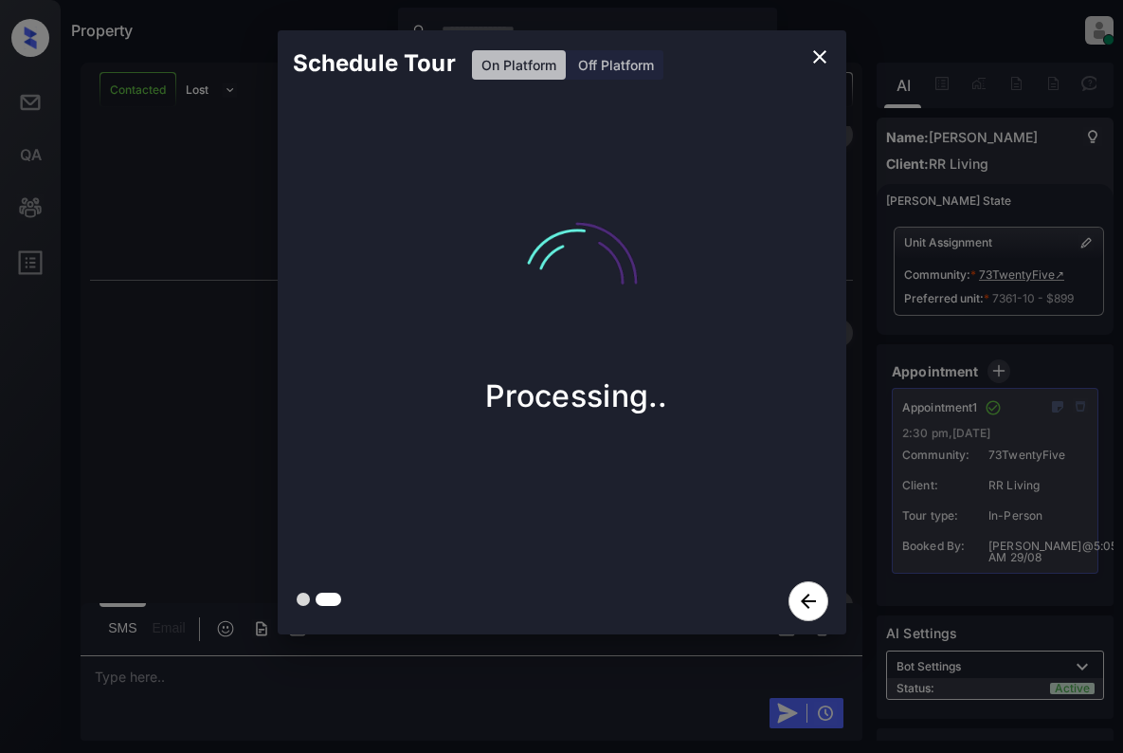
scroll to position [3948, 0]
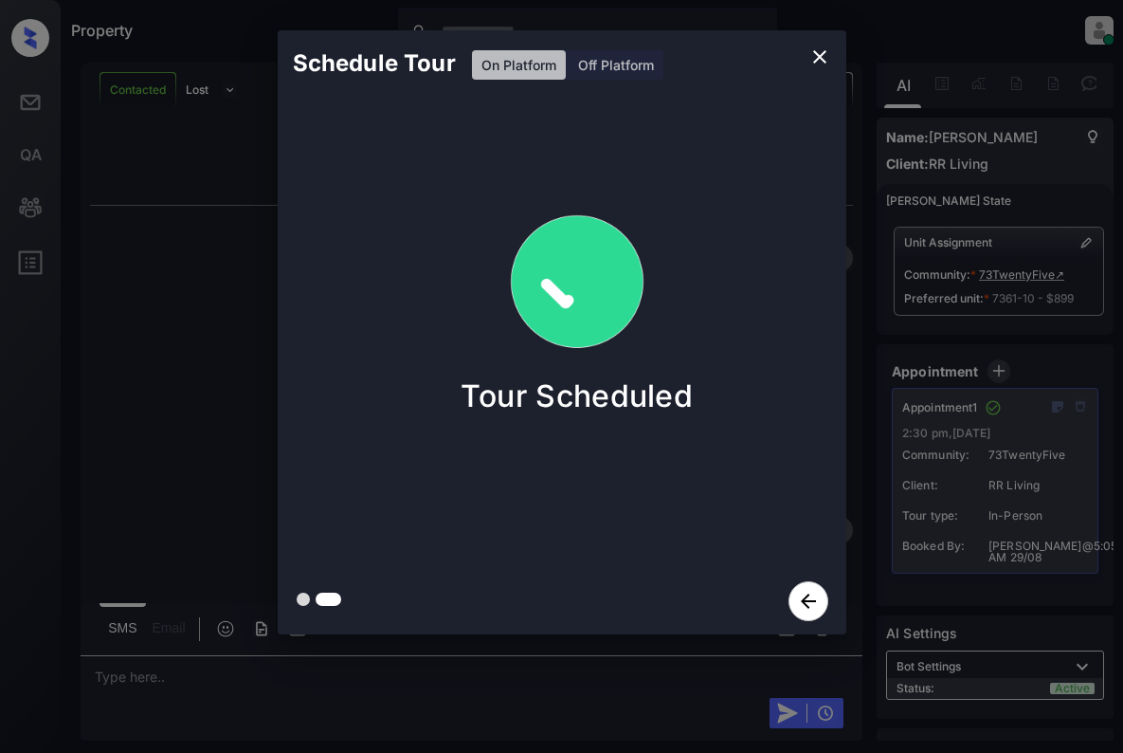
click at [874, 329] on div "Schedule Tour On Platform Off Platform Tour Scheduled" at bounding box center [561, 332] width 1123 height 664
